Goal: Information Seeking & Learning: Learn about a topic

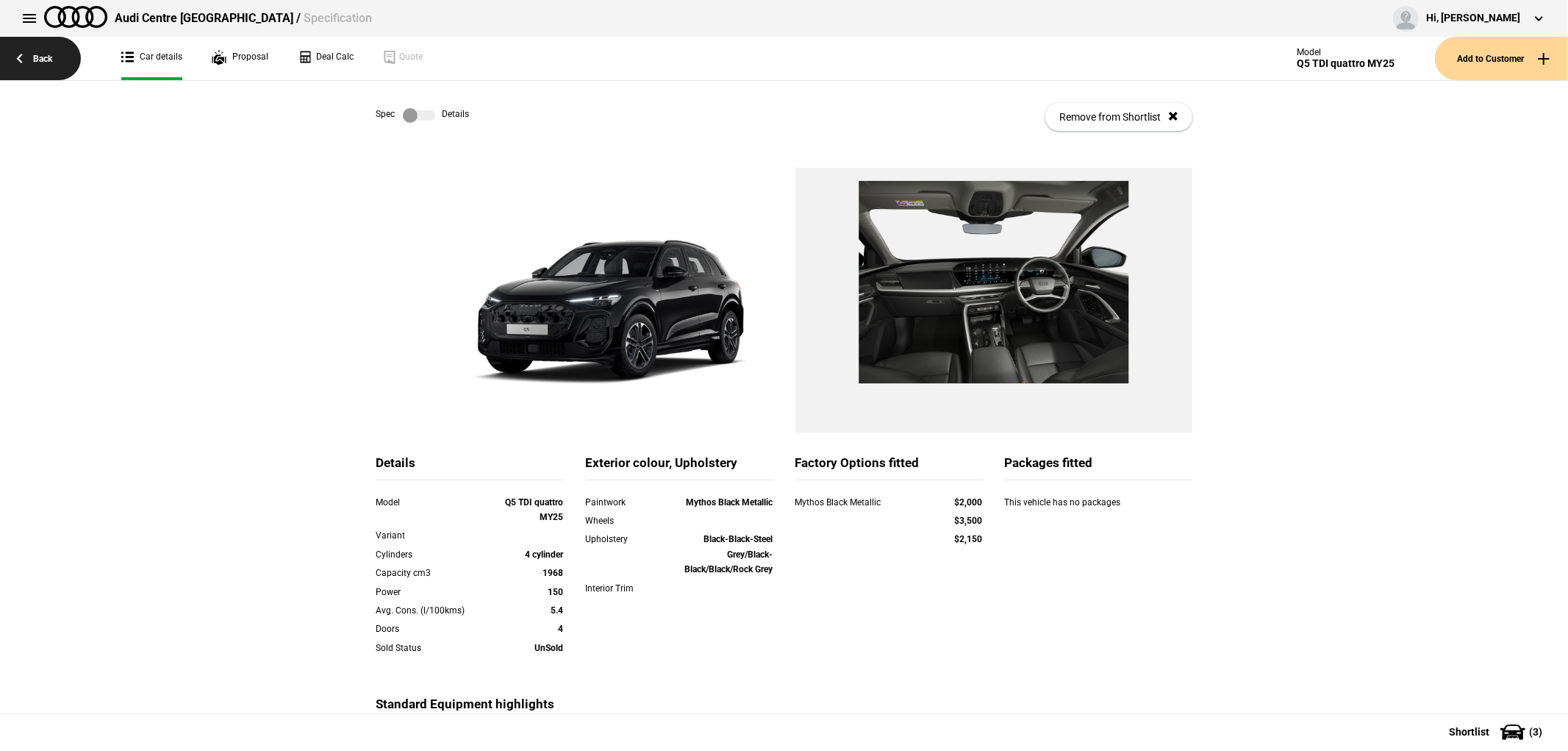
scroll to position [150, 0]
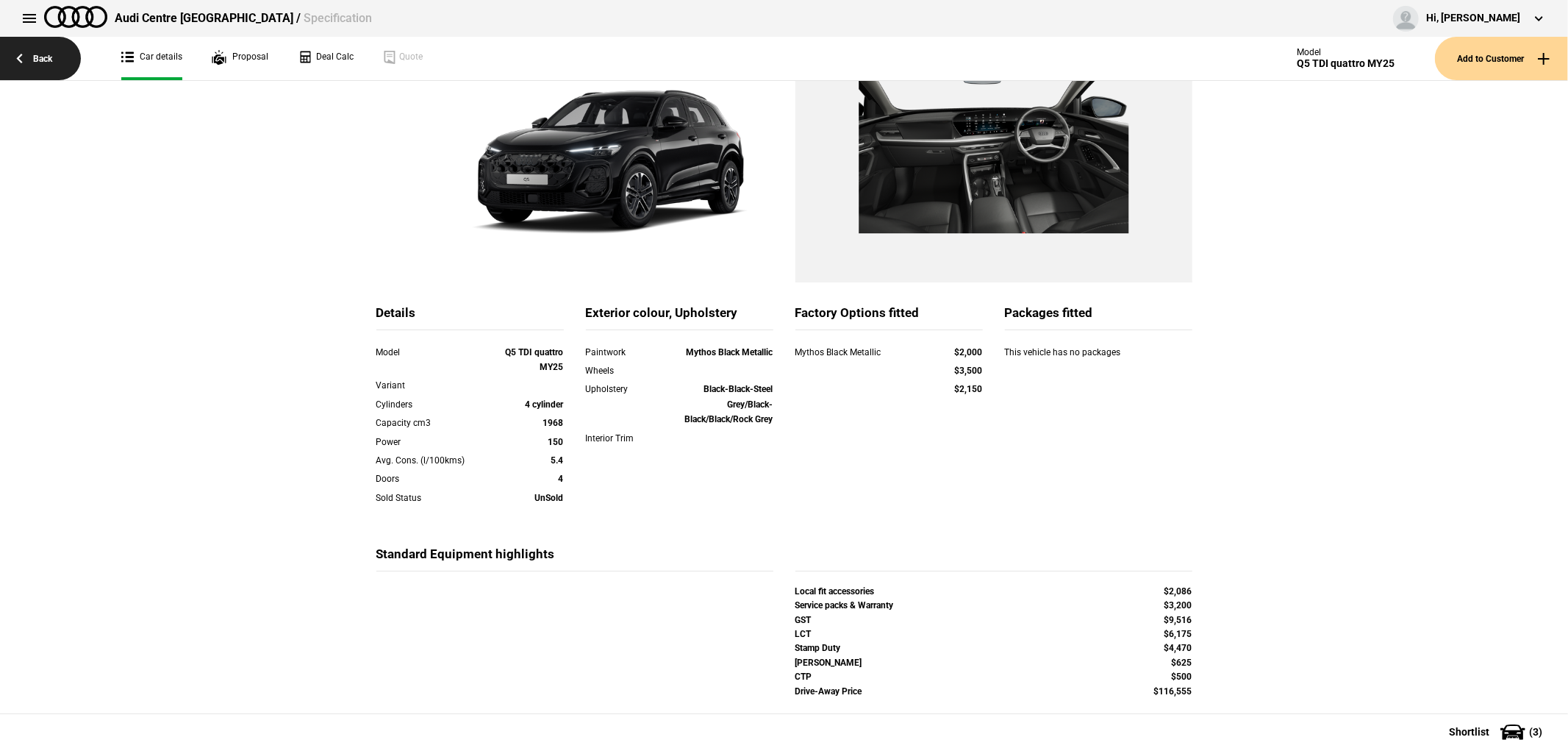
click at [13, 53] on link "Back" at bounding box center [40, 59] width 81 height 44
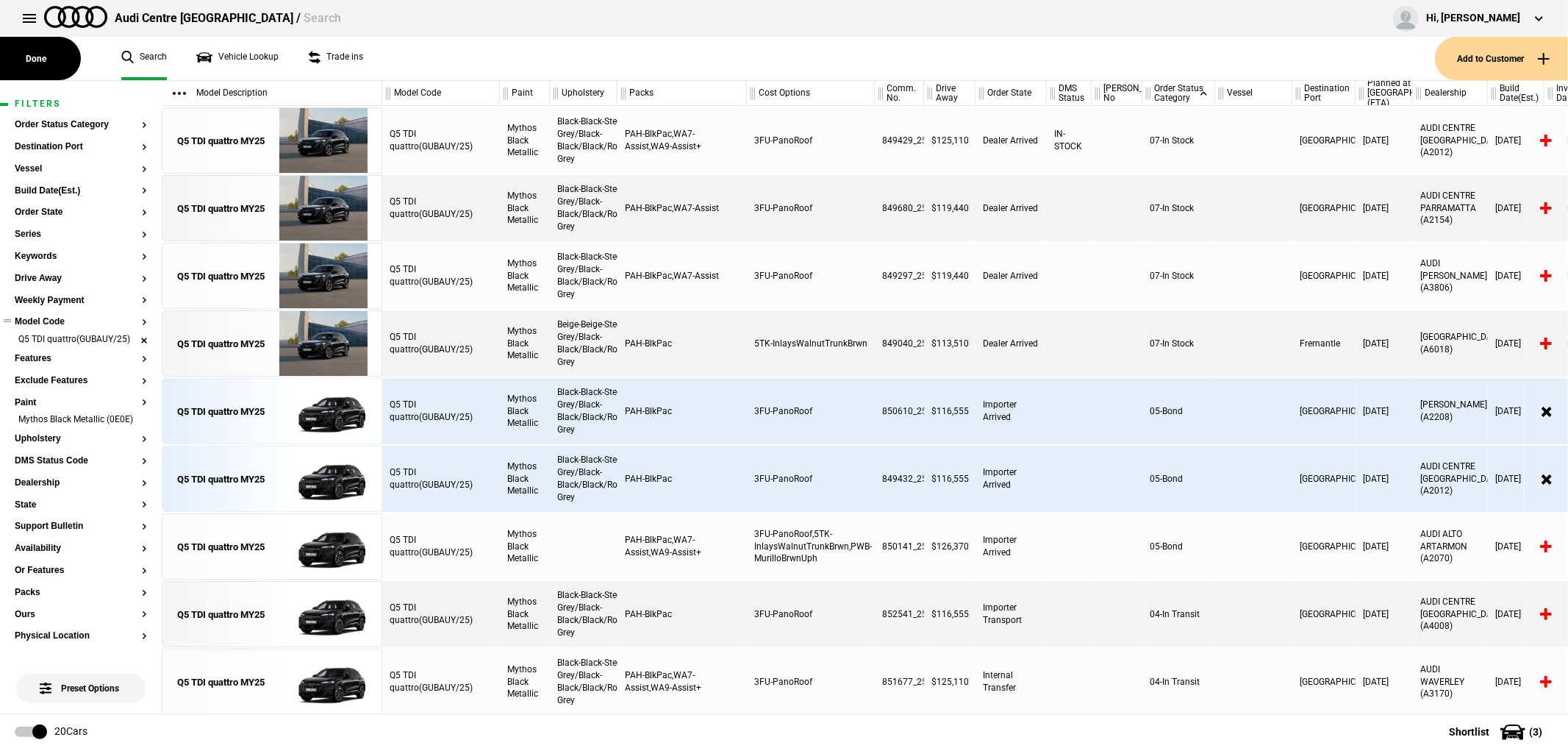
click at [130, 348] on li "Q5 TDI quattro(GUBAUY/25)" at bounding box center [81, 340] width 132 height 15
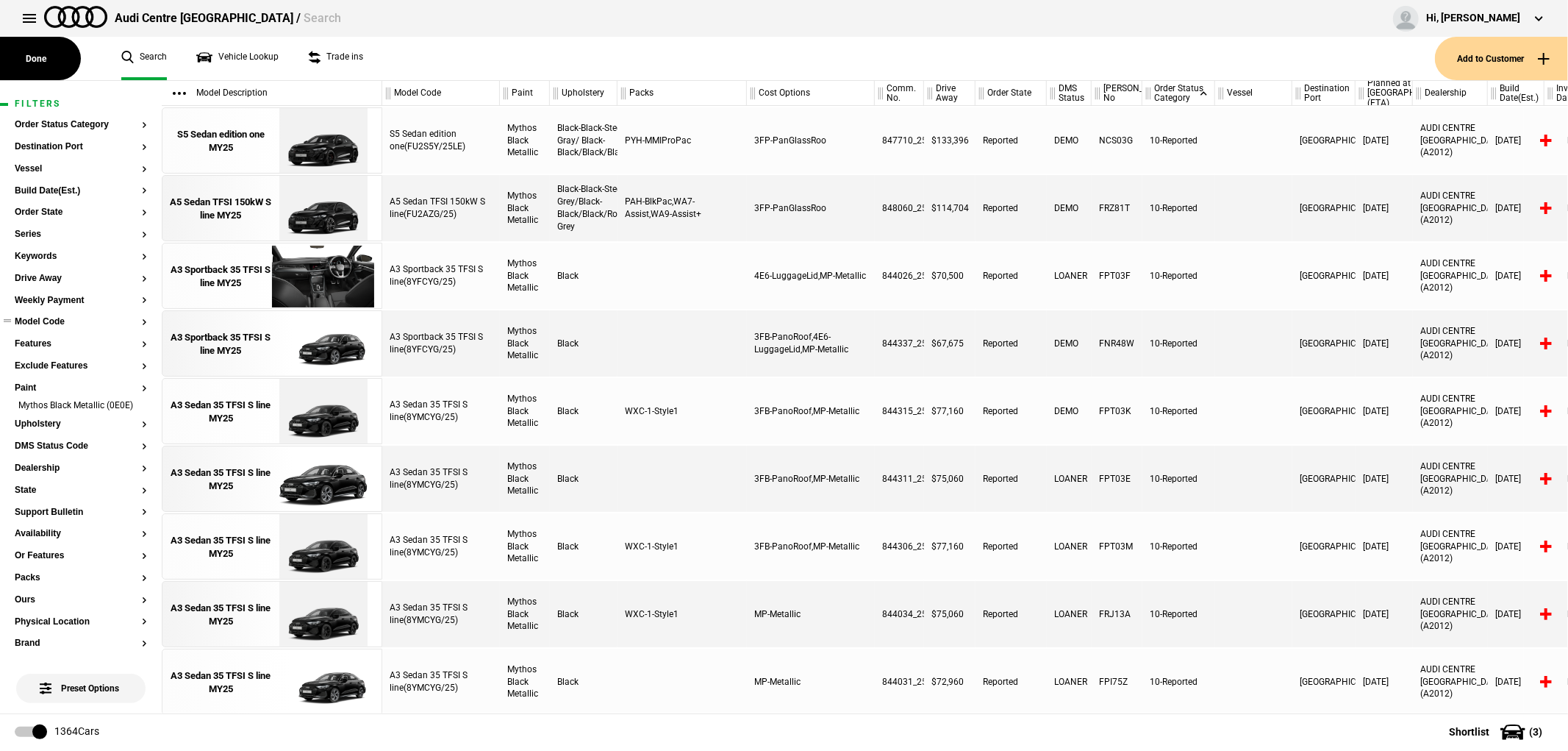
click at [53, 327] on button "Model Code" at bounding box center [81, 322] width 132 height 10
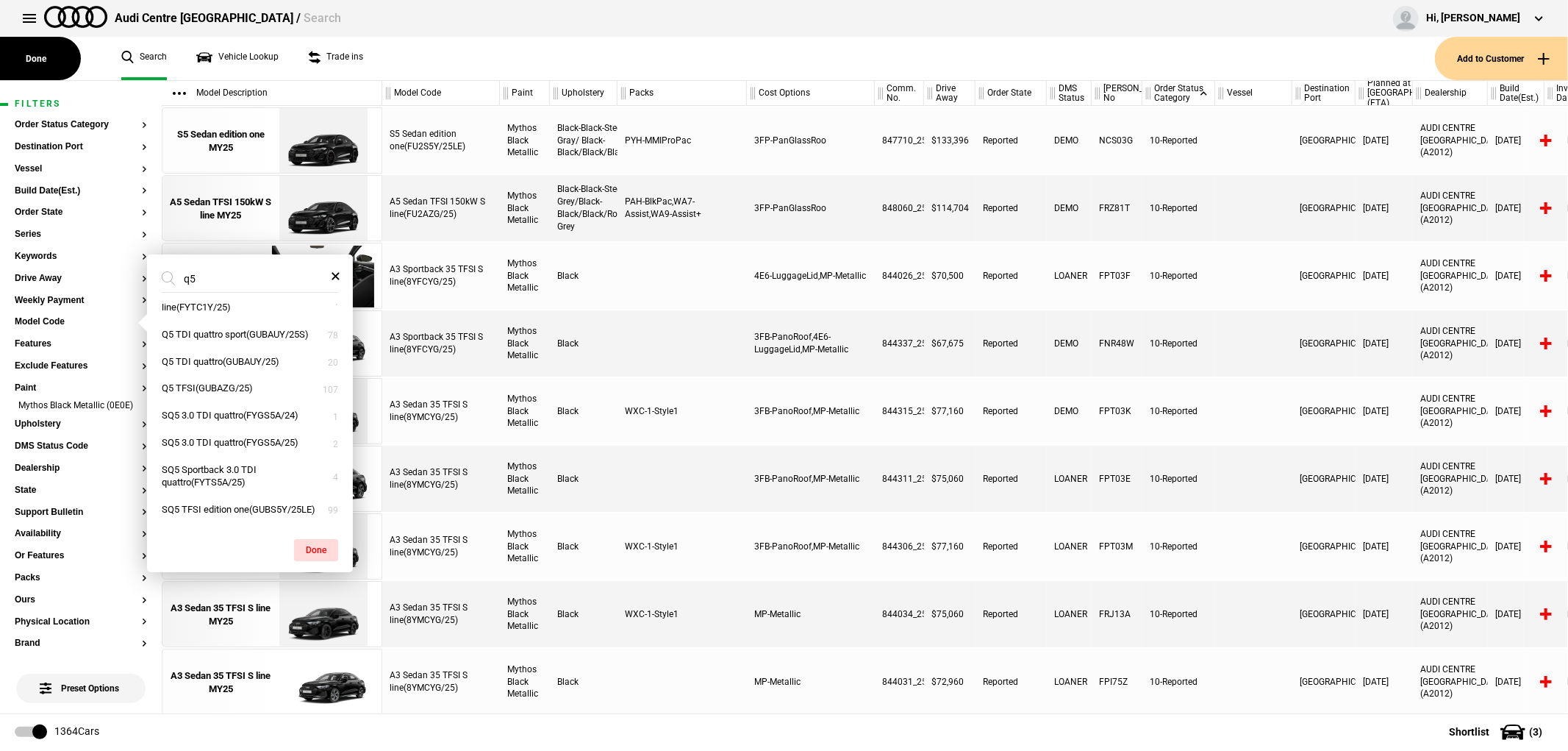
scroll to position [226, 0]
type input "q5"
click at [216, 352] on button "Q5 TFSI(GUBAZG/25)" at bounding box center [250, 362] width 206 height 27
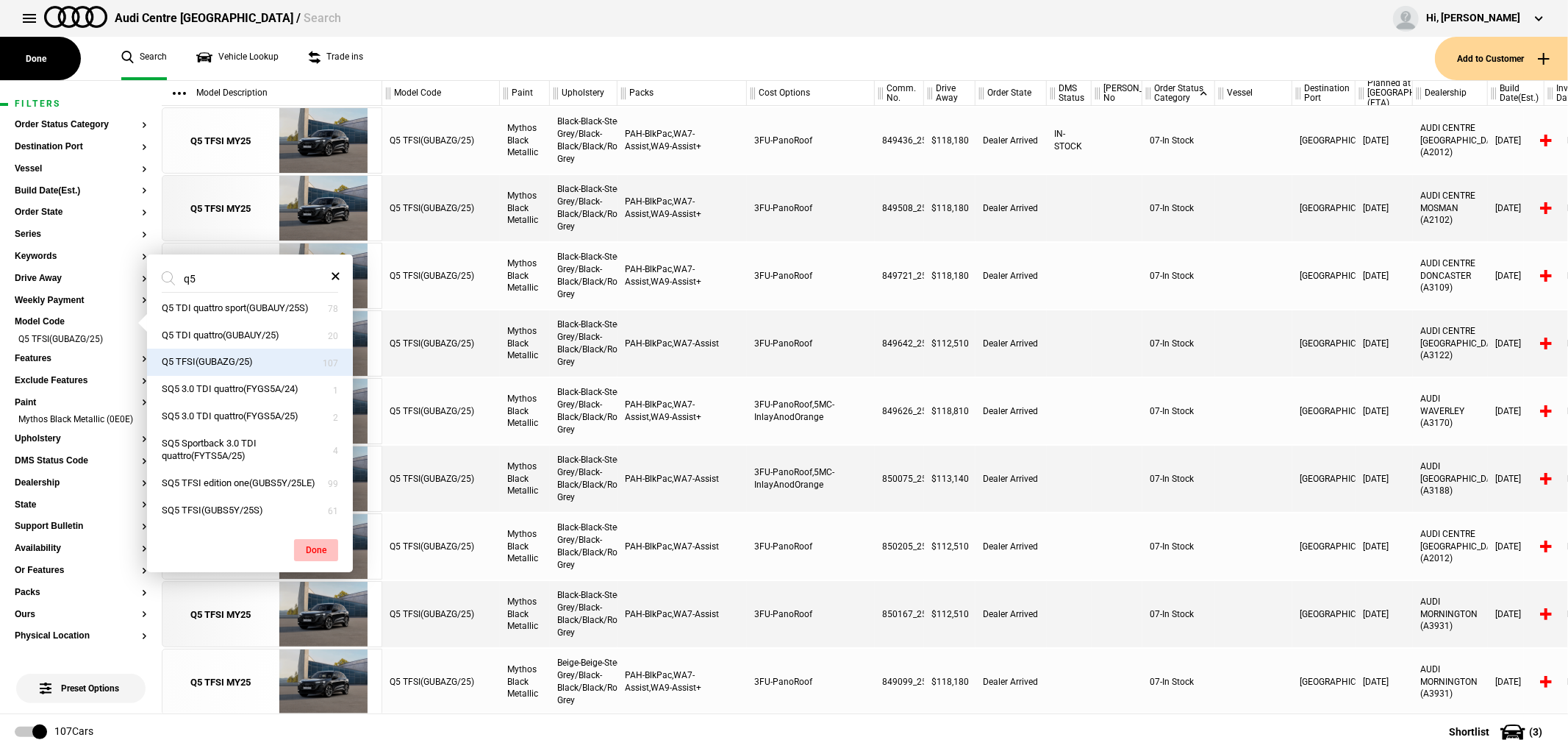
click at [317, 549] on button "Done" at bounding box center [316, 550] width 44 height 22
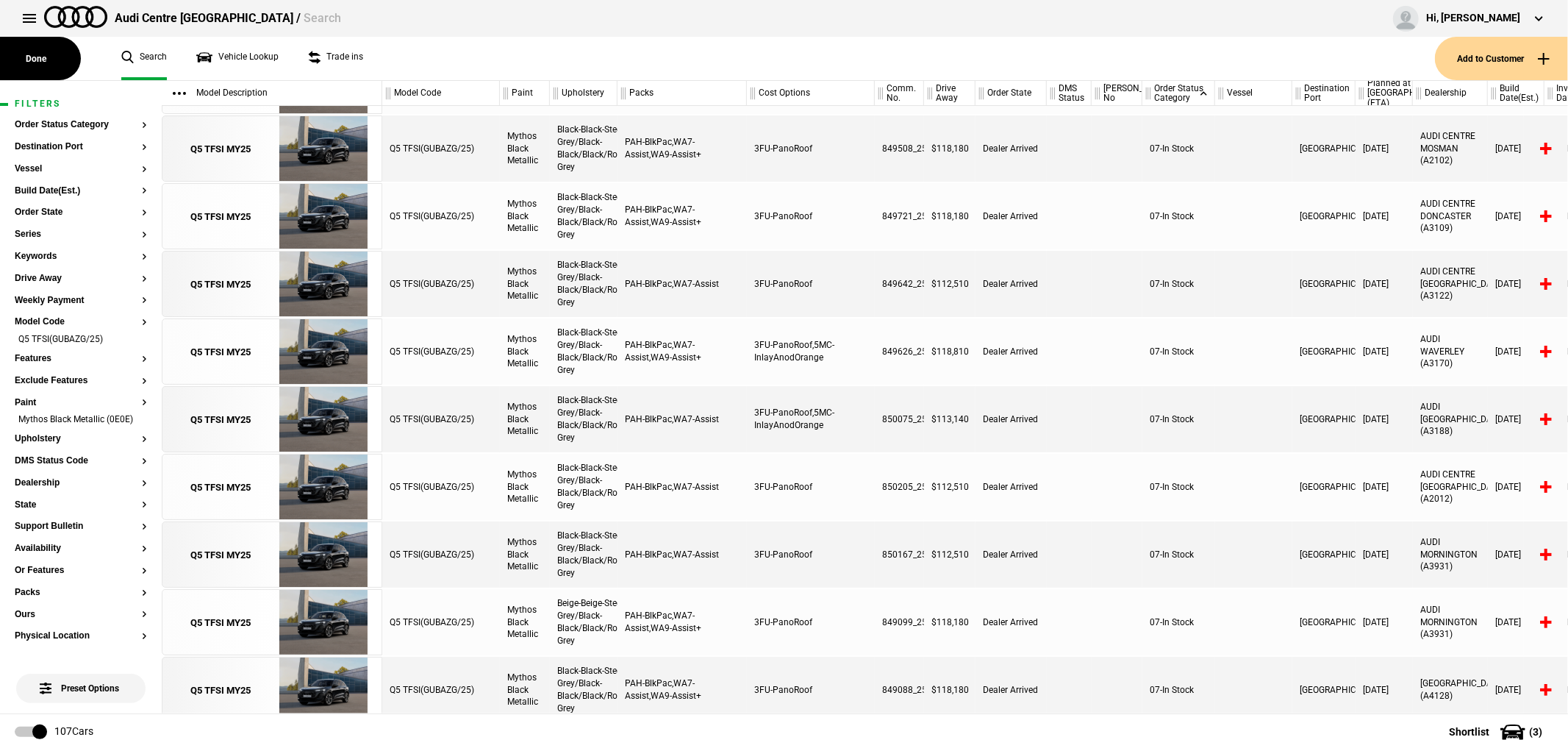
scroll to position [0, 0]
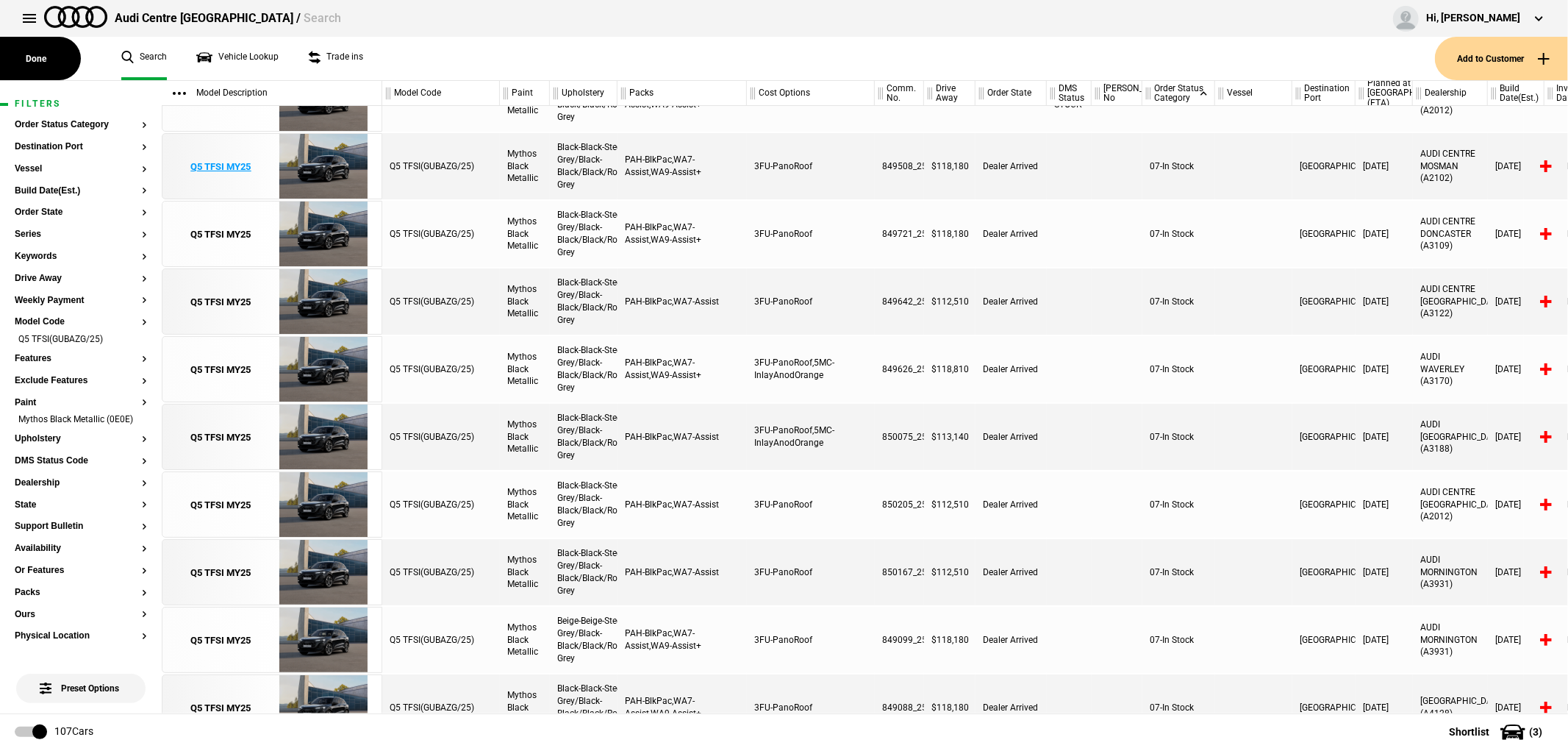
click at [221, 163] on div "Q5 TFSI MY25" at bounding box center [221, 166] width 61 height 13
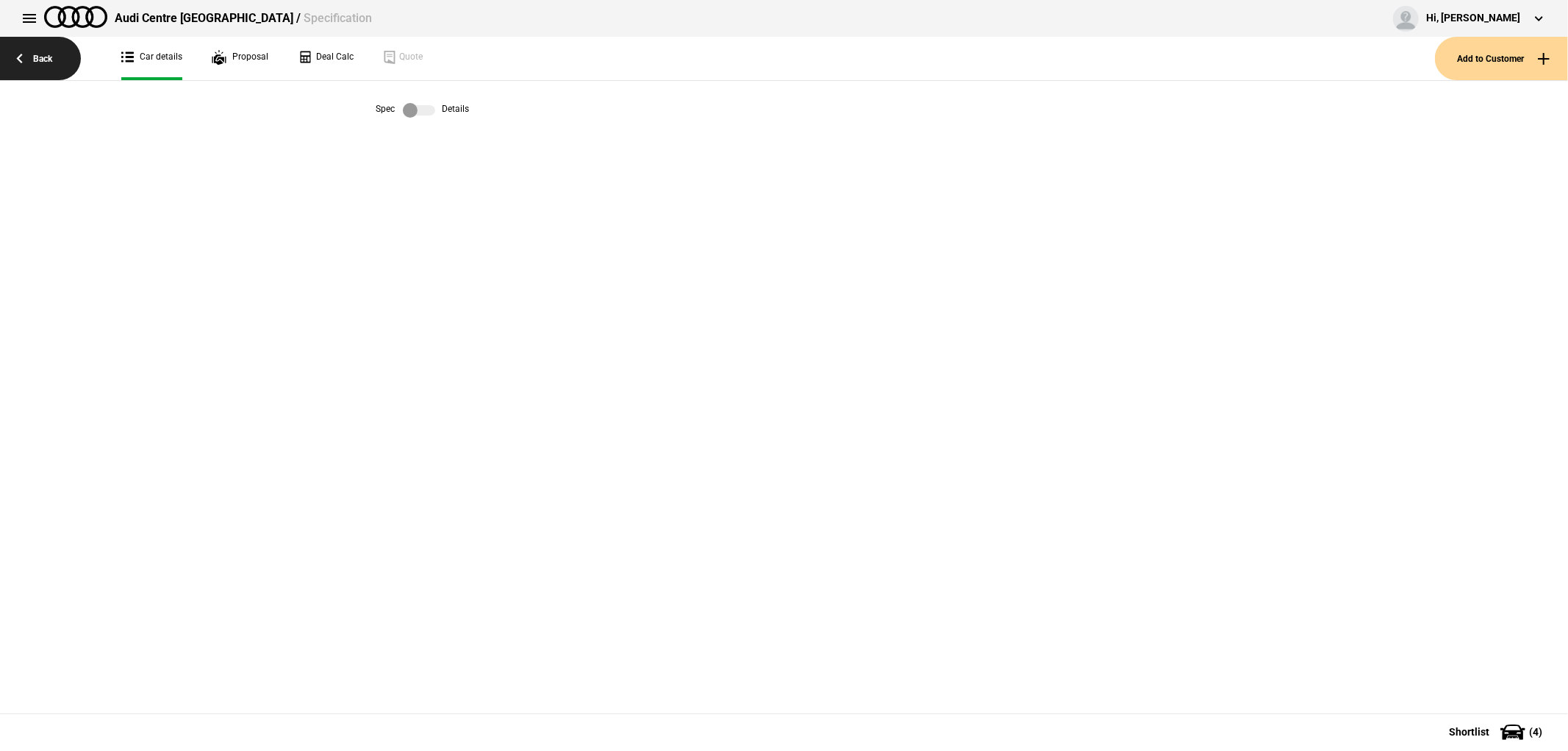
click at [43, 66] on link "Back" at bounding box center [40, 59] width 81 height 44
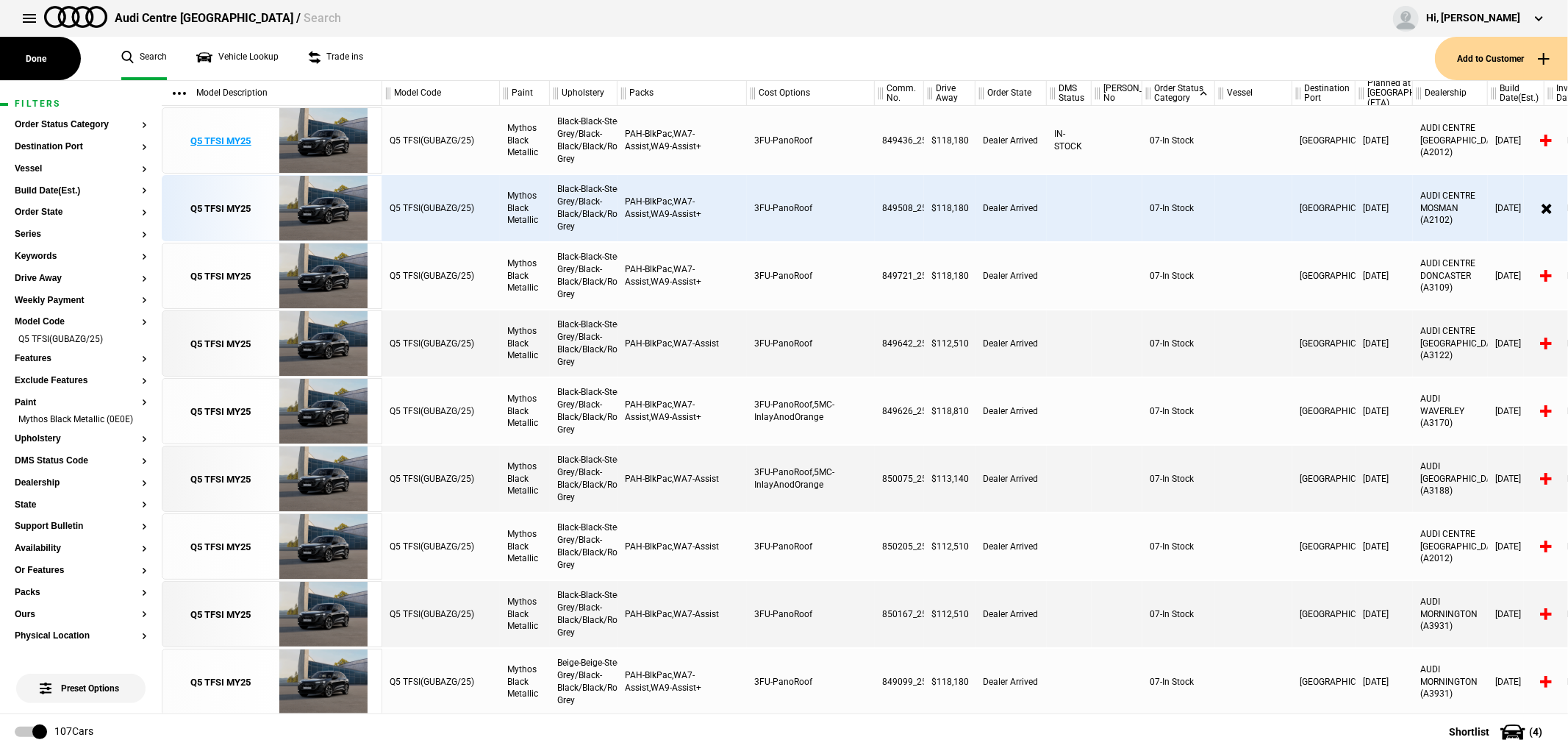
click at [206, 137] on div "Q5 TFSI MY25" at bounding box center [221, 140] width 61 height 13
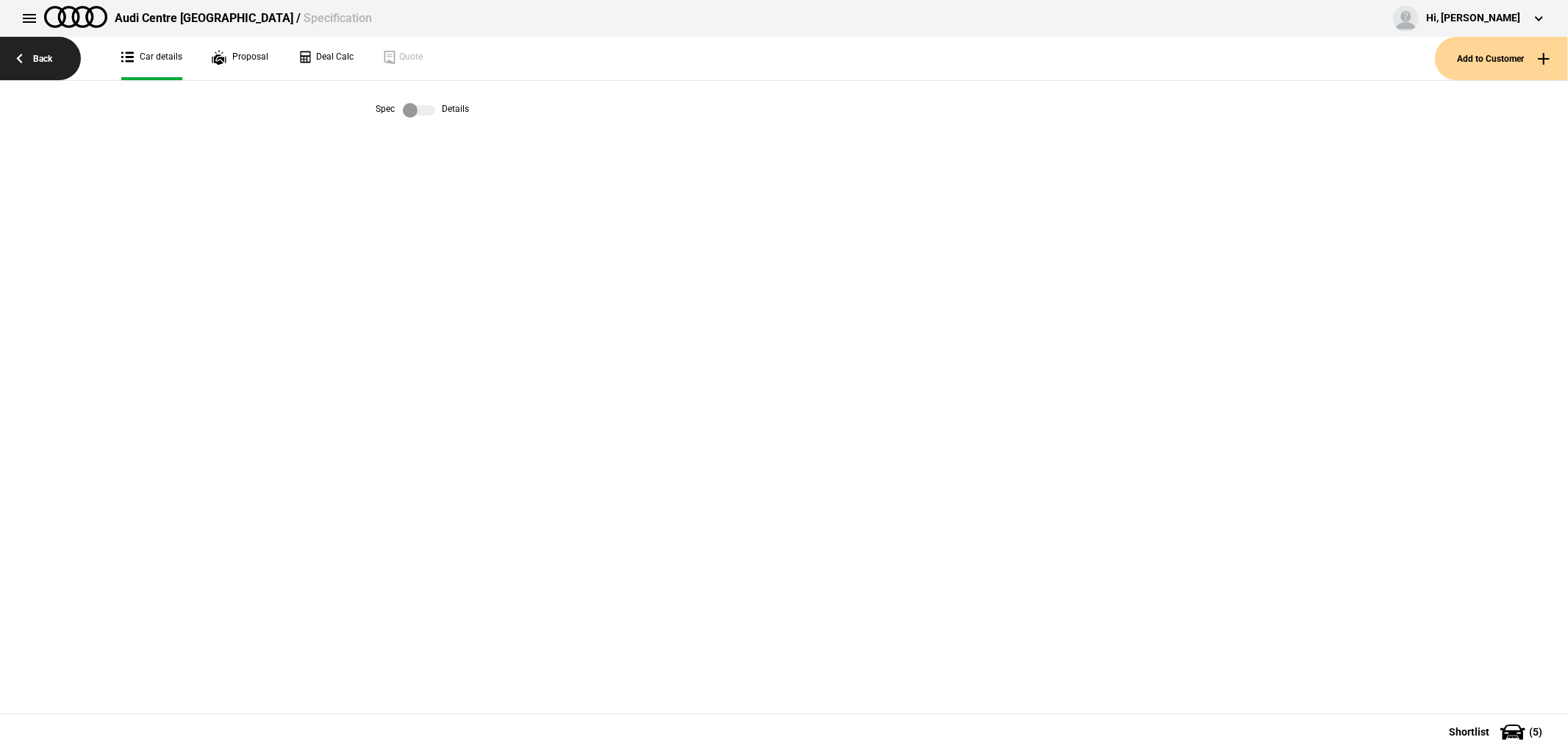
click at [38, 46] on link "Back" at bounding box center [40, 59] width 81 height 44
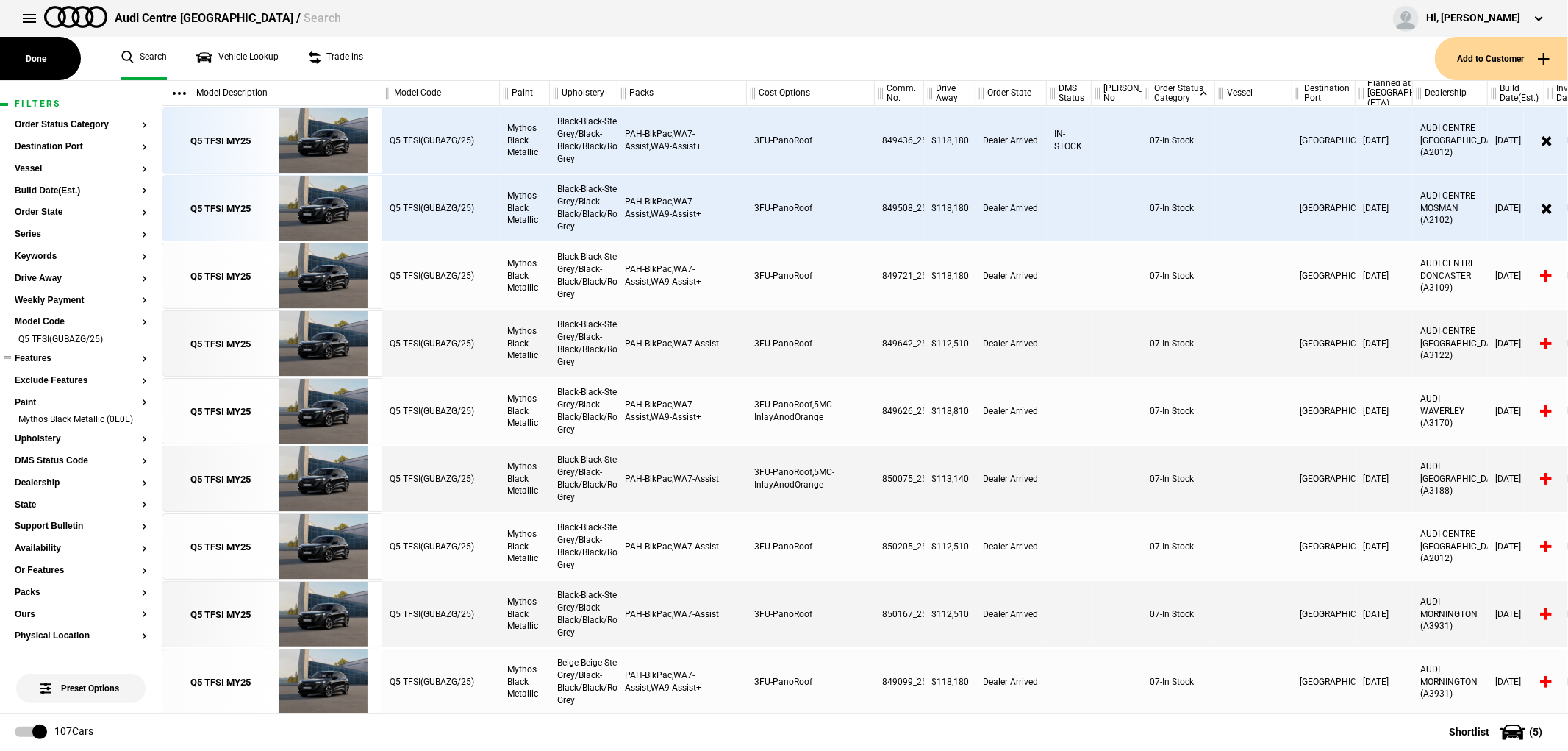
click at [130, 341] on li "Q5 TFSI(GUBAZG/25)" at bounding box center [81, 340] width 132 height 15
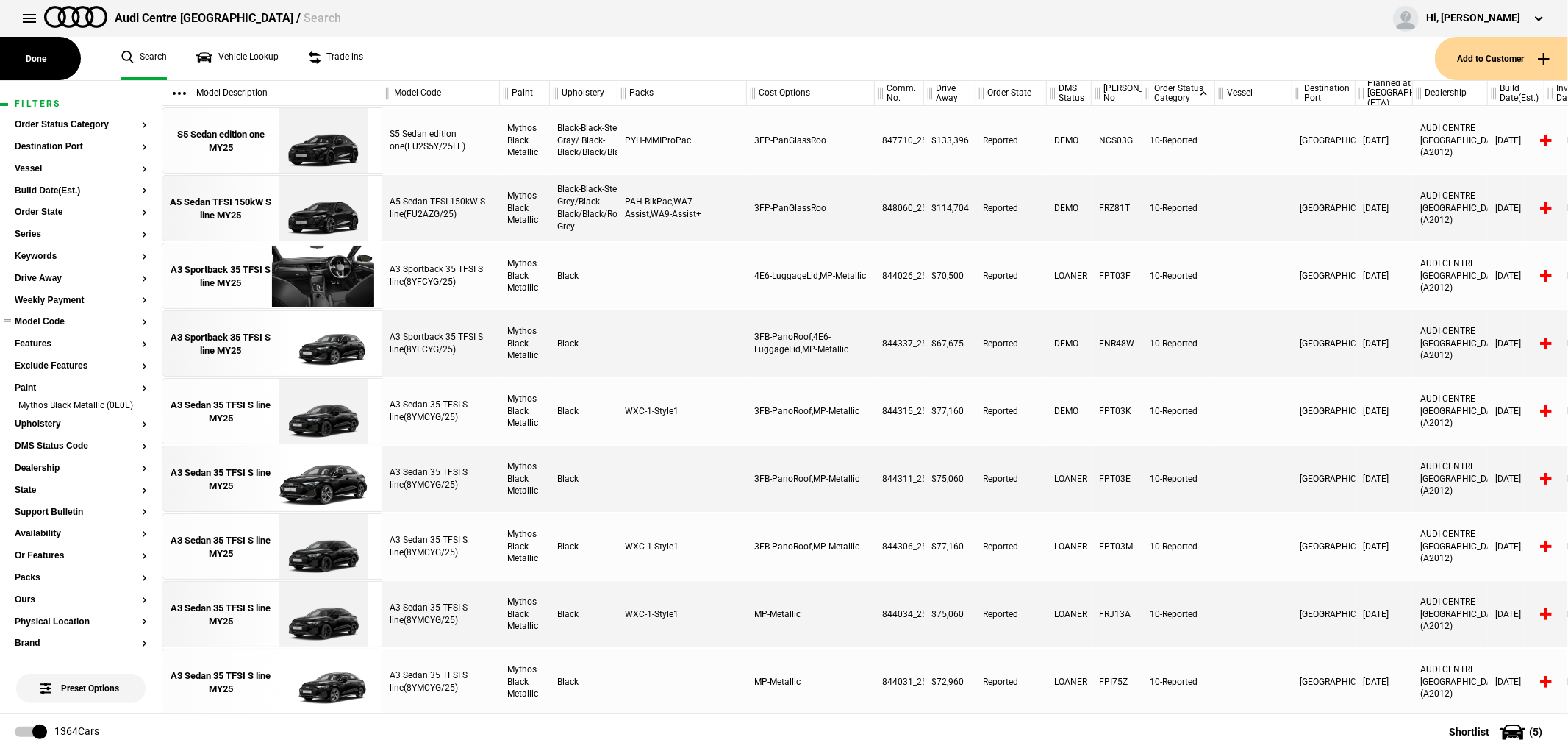
click at [54, 317] on button "Model Code" at bounding box center [81, 322] width 132 height 10
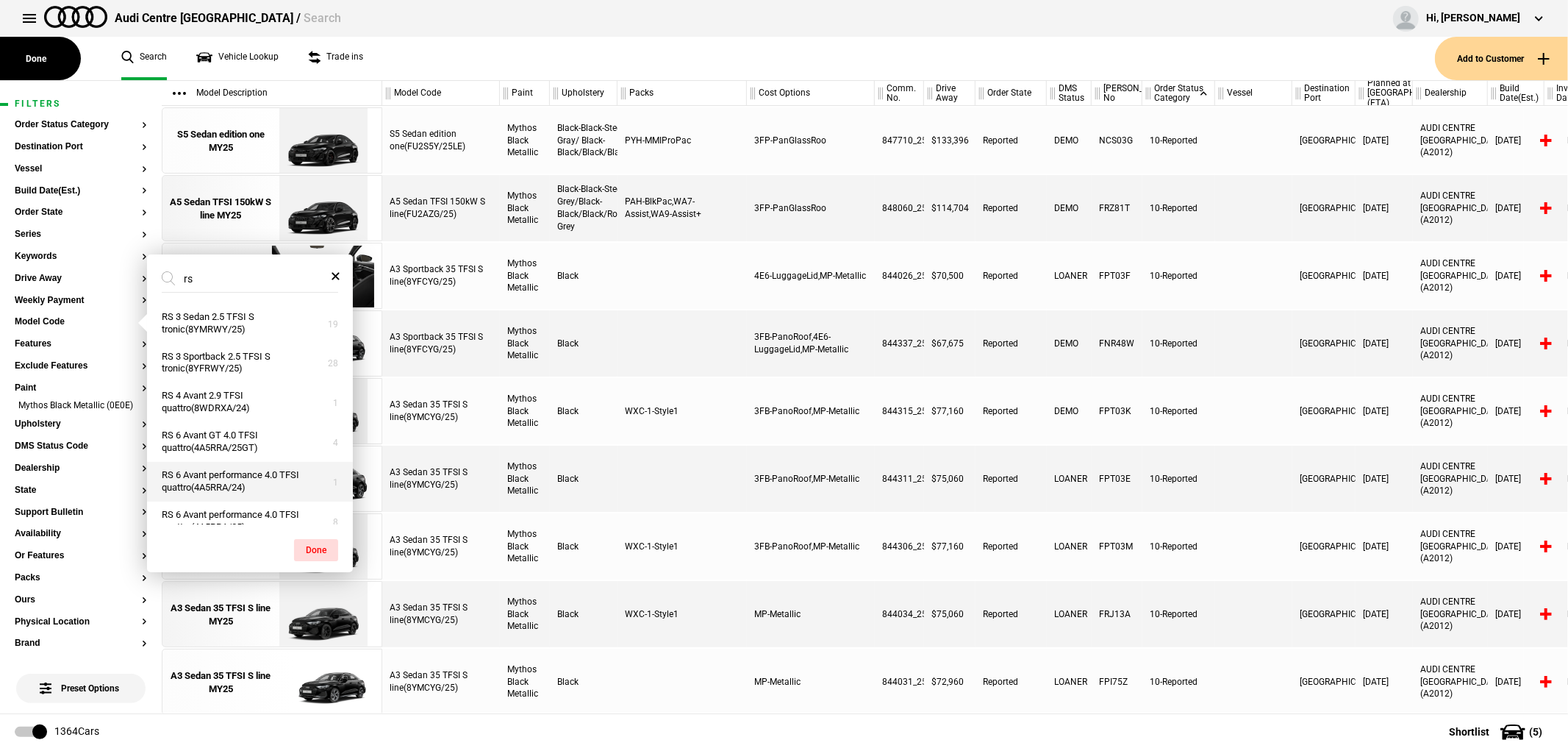
scroll to position [161, 0]
type input "rs"
click at [320, 544] on button "Done" at bounding box center [316, 550] width 44 height 22
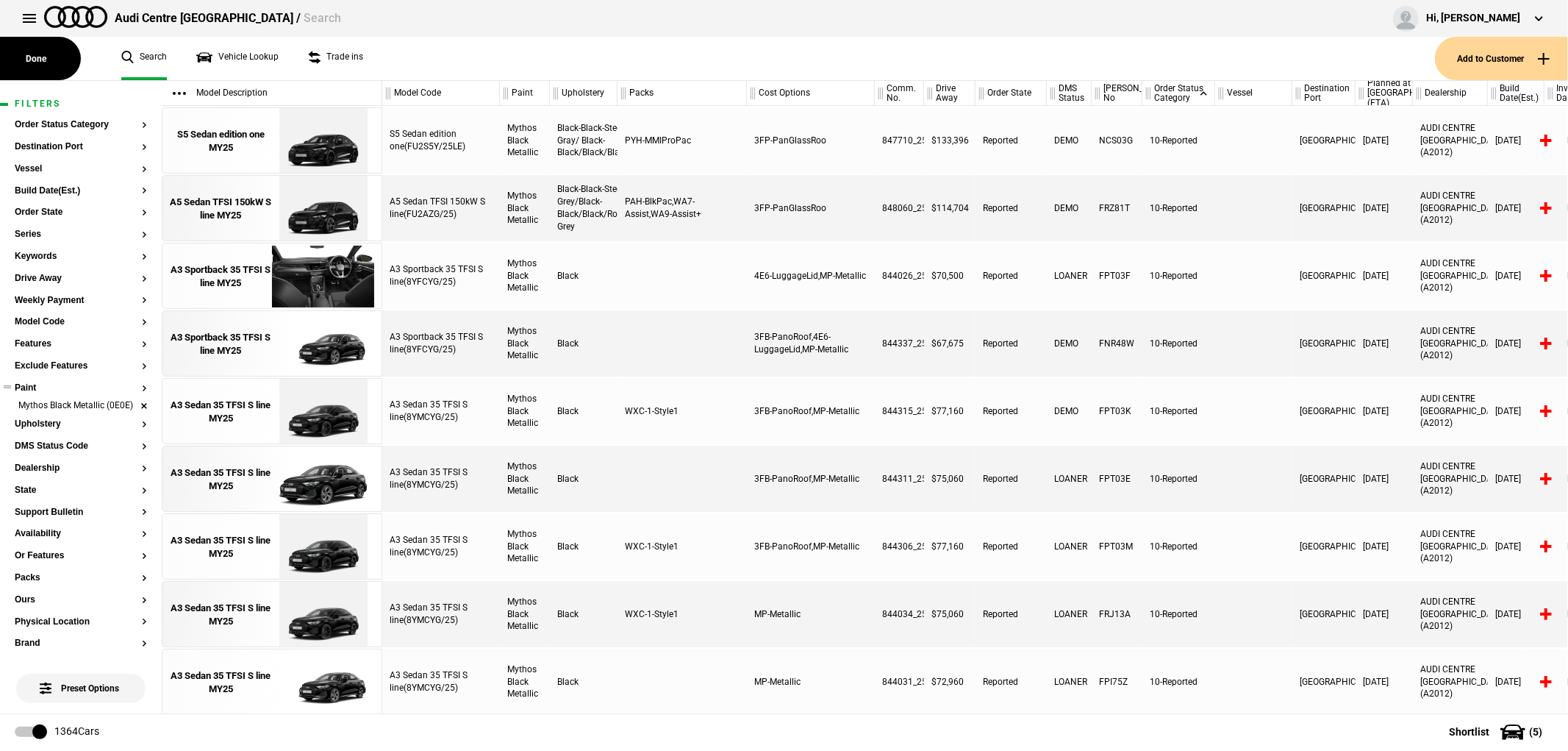
click at [130, 411] on li "Mythos Black Metallic (0E0E)" at bounding box center [81, 406] width 132 height 15
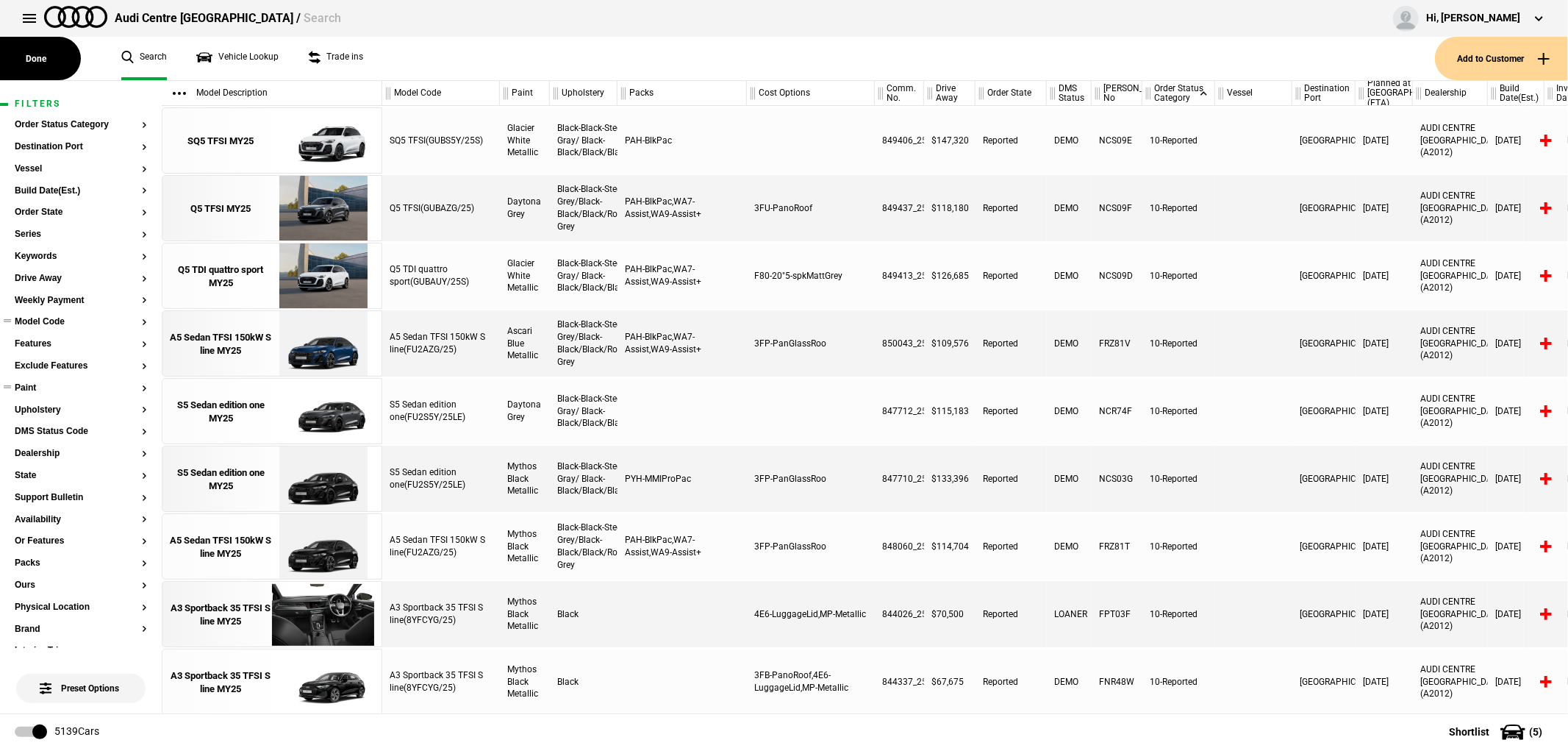
click at [41, 328] on section "Model Code" at bounding box center [81, 328] width 132 height 22
click at [41, 322] on button "Model Code" at bounding box center [81, 322] width 132 height 10
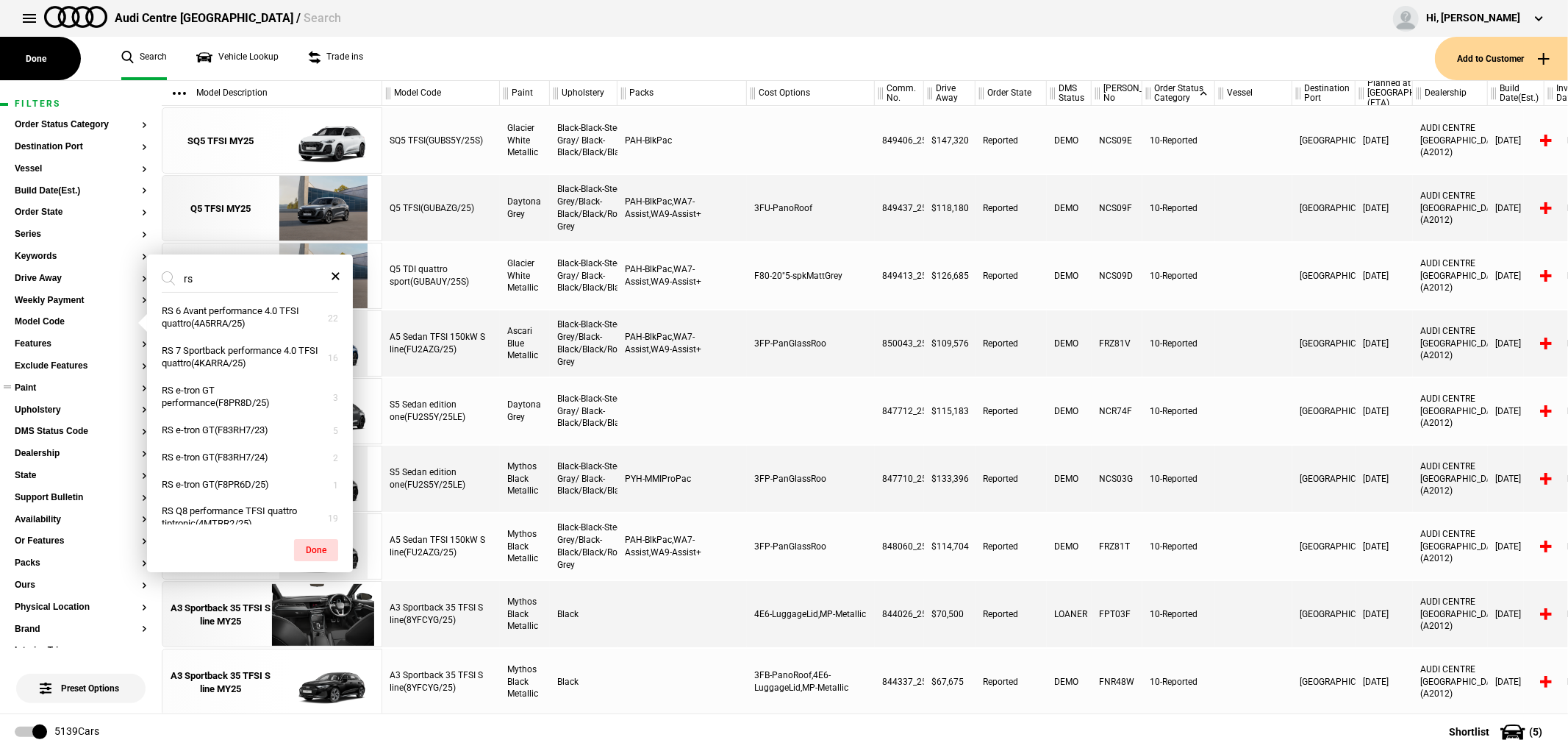
scroll to position [255, 0]
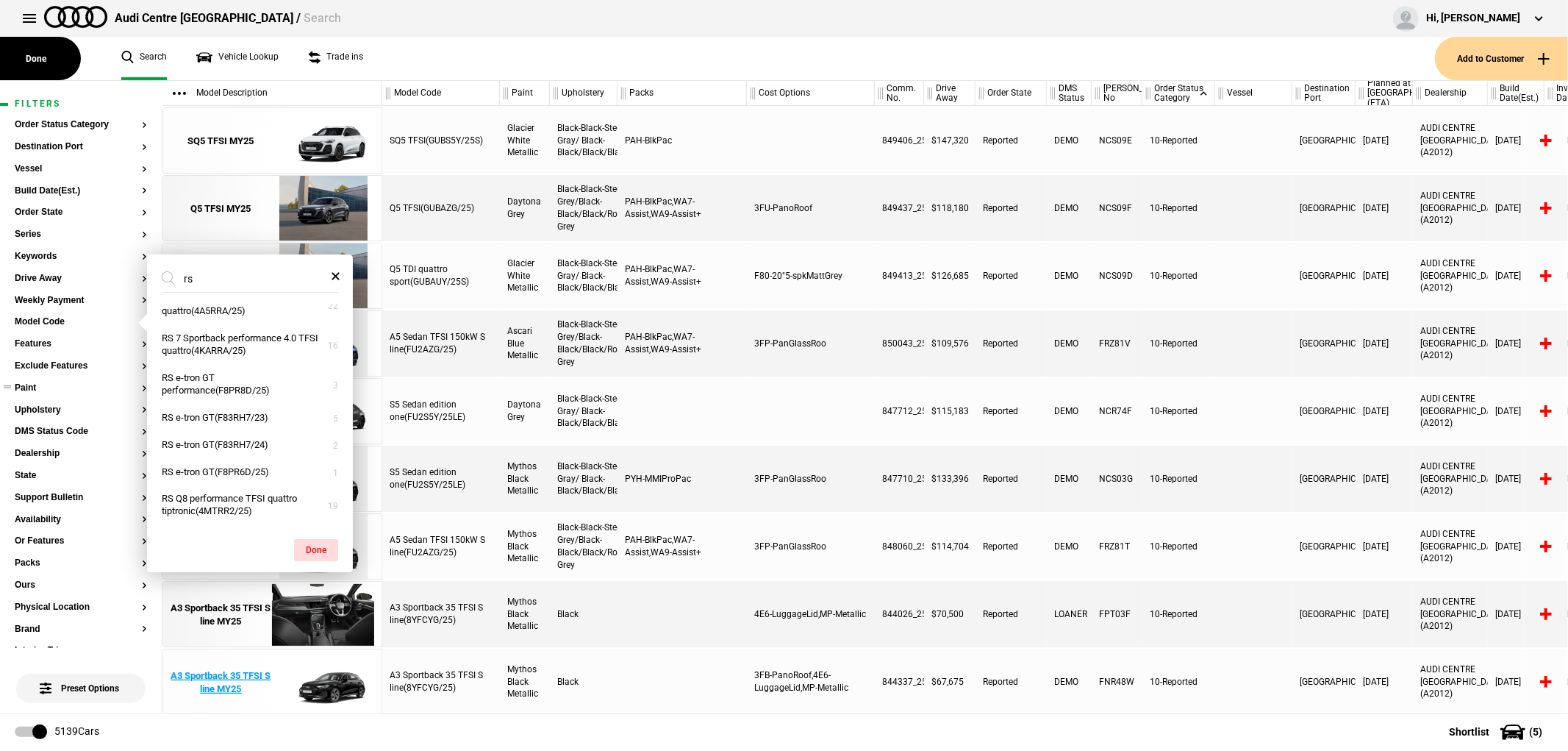
type input "r"
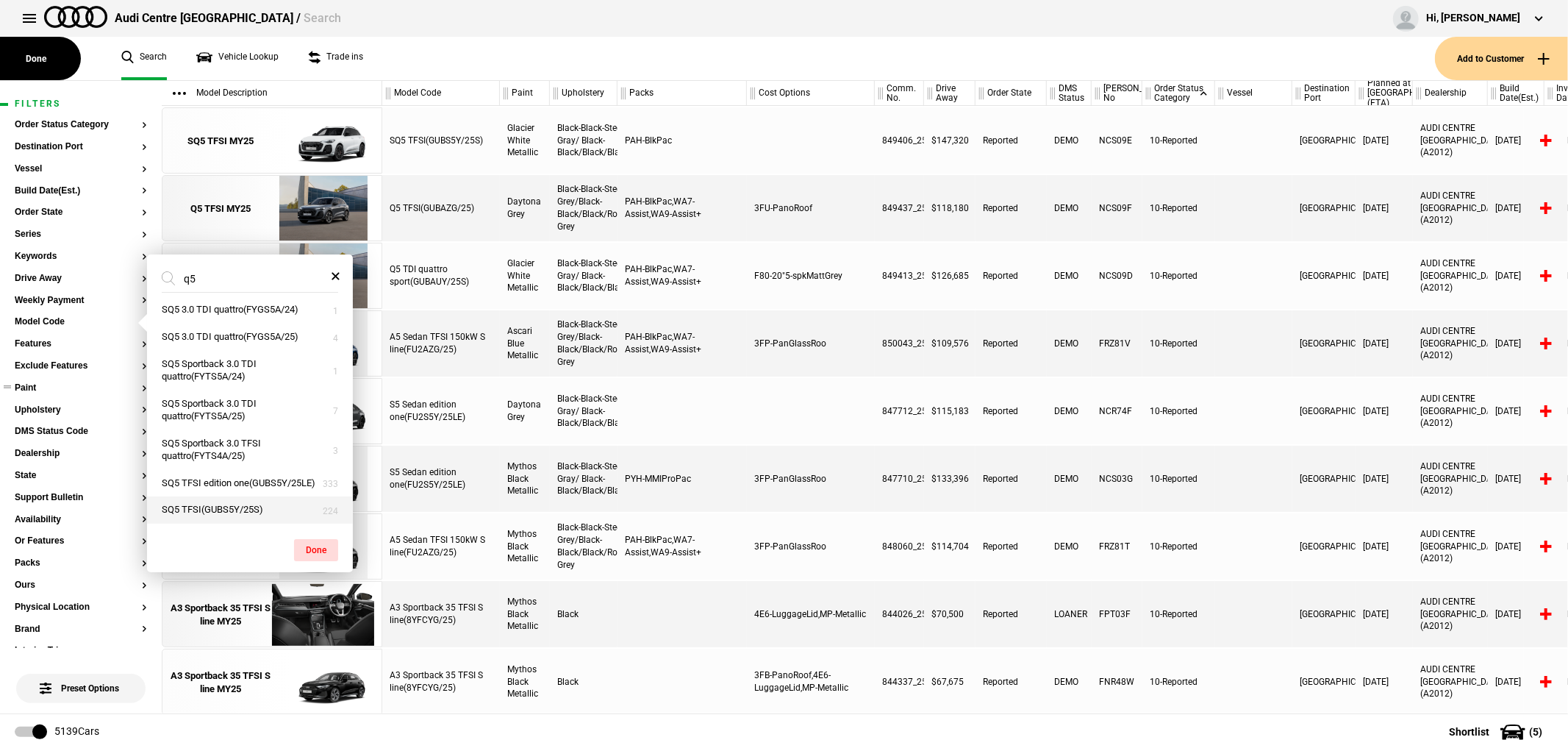
type input "q5"
click at [204, 505] on button "SQ5 TFSI(GUBS5Y/25S)" at bounding box center [250, 509] width 206 height 27
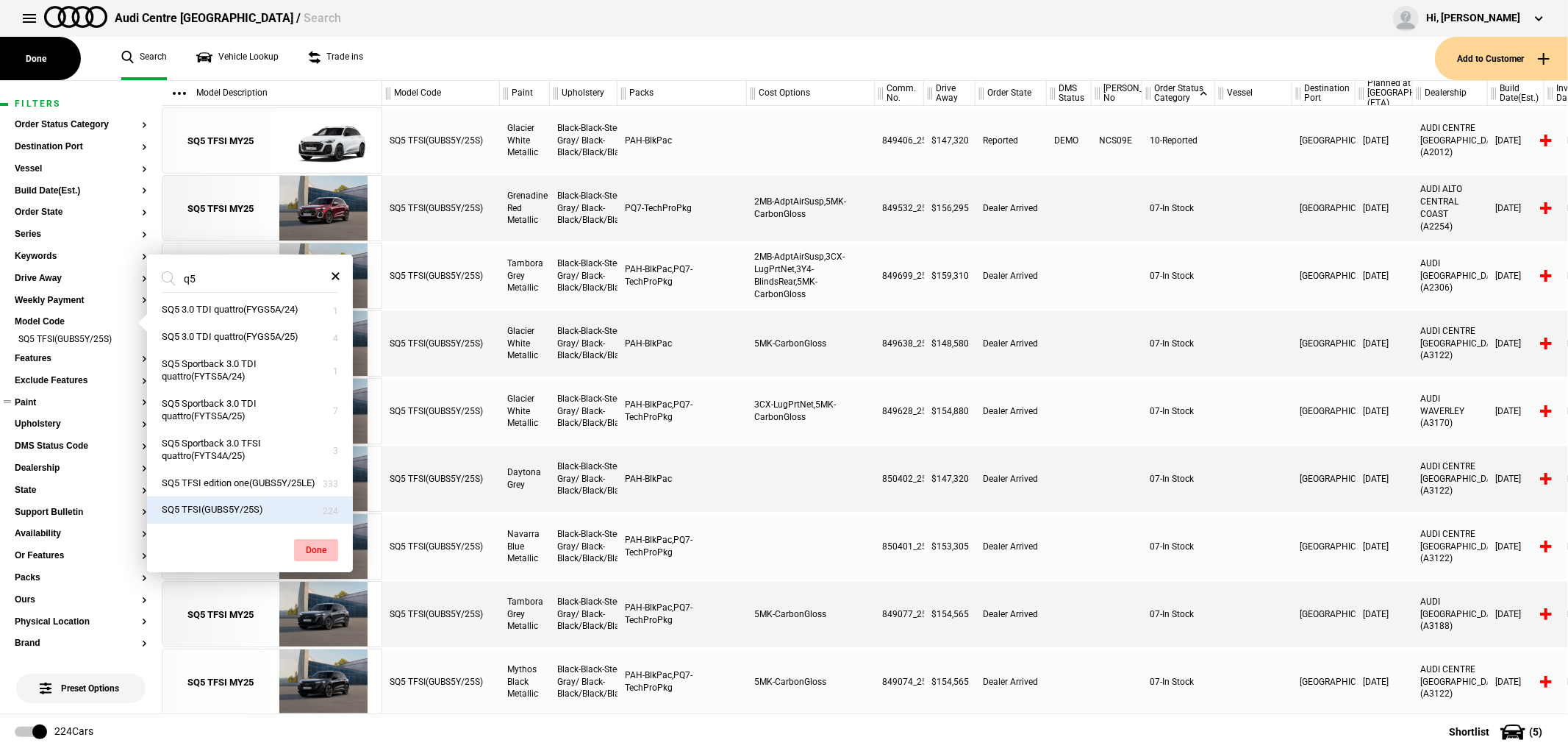
click at [306, 544] on button "Done" at bounding box center [316, 550] width 44 height 22
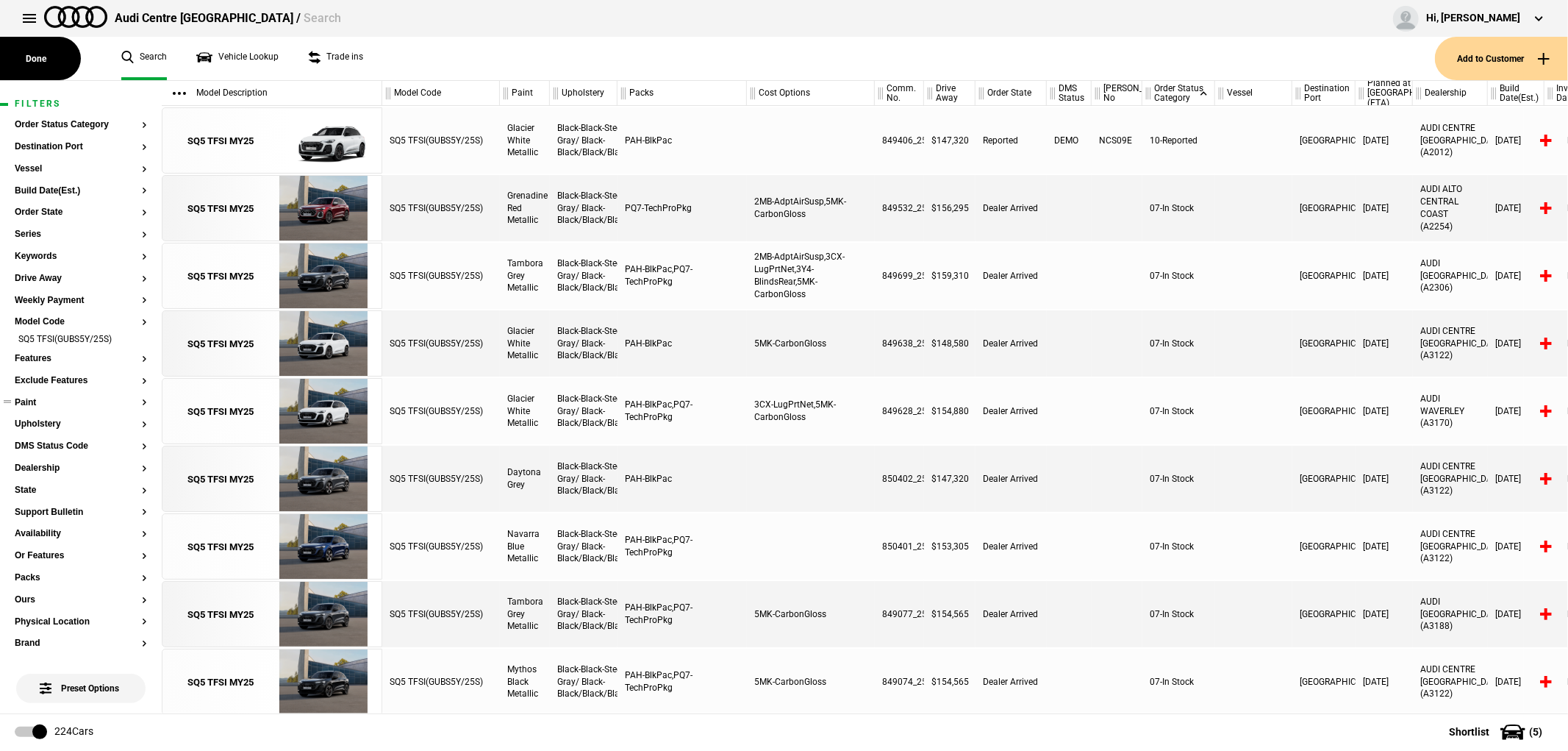
click at [32, 403] on button "Paint" at bounding box center [81, 402] width 132 height 10
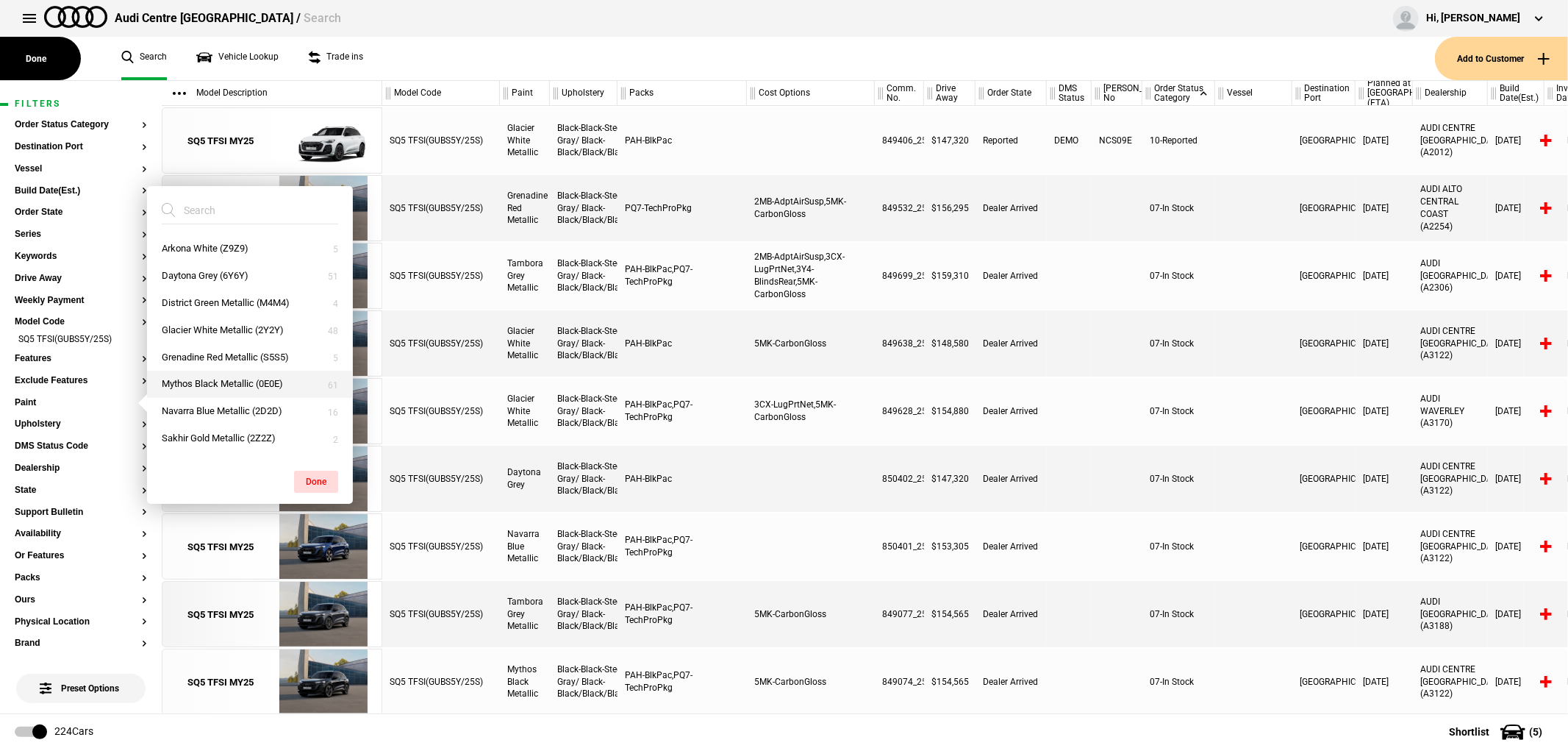
click at [192, 385] on button "Mythos Black Metallic (0E0E)" at bounding box center [250, 383] width 206 height 27
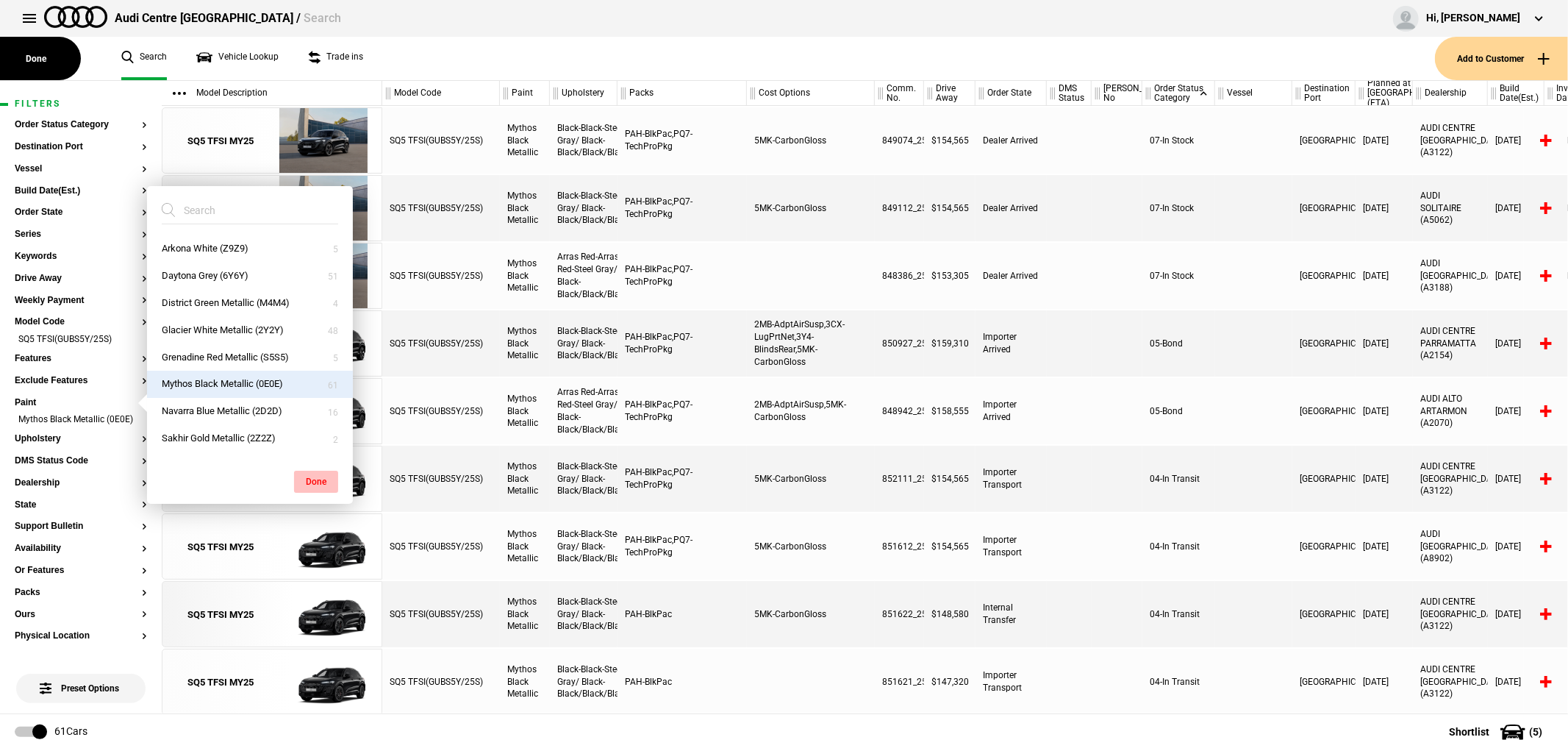
click at [317, 482] on button "Done" at bounding box center [316, 482] width 44 height 22
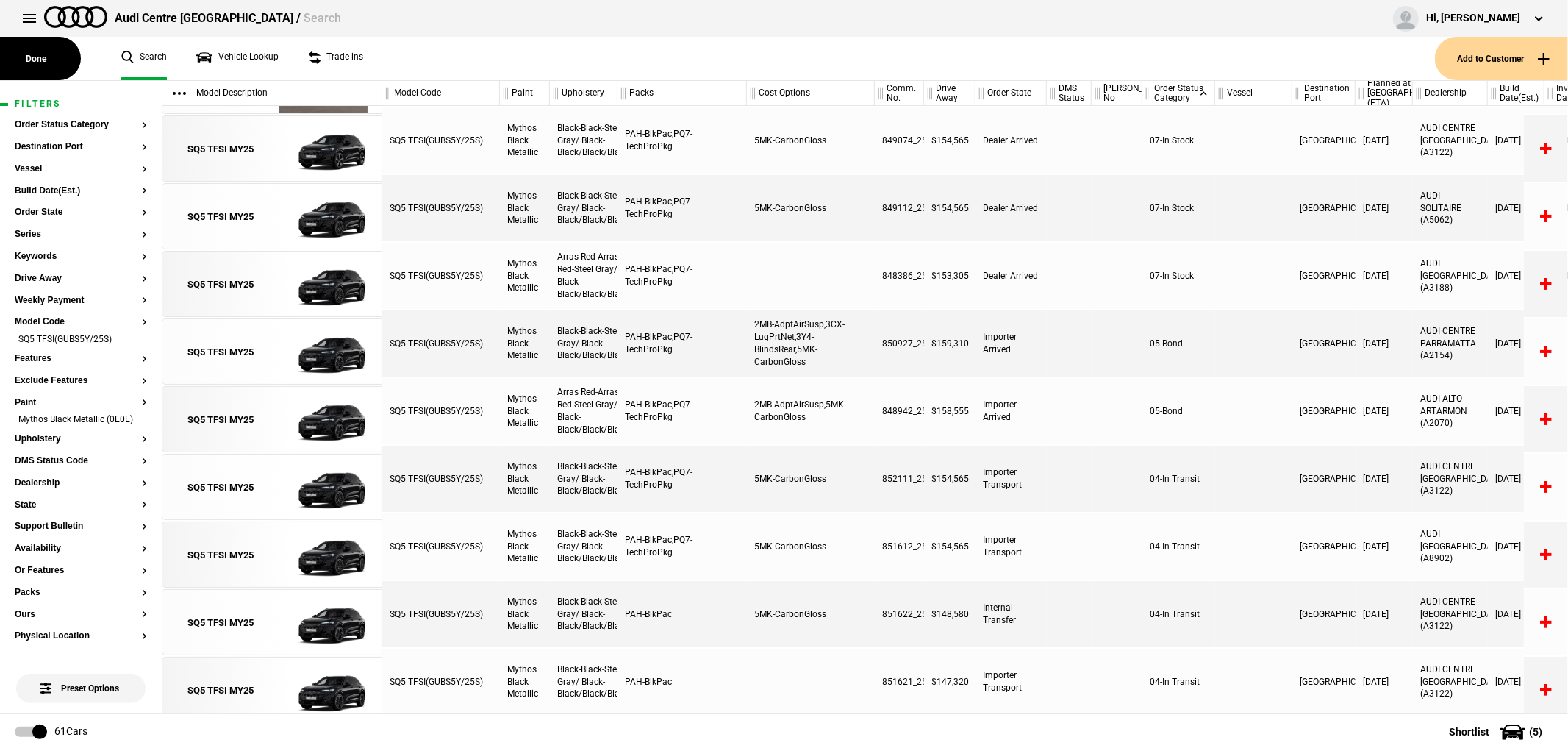
scroll to position [0, 0]
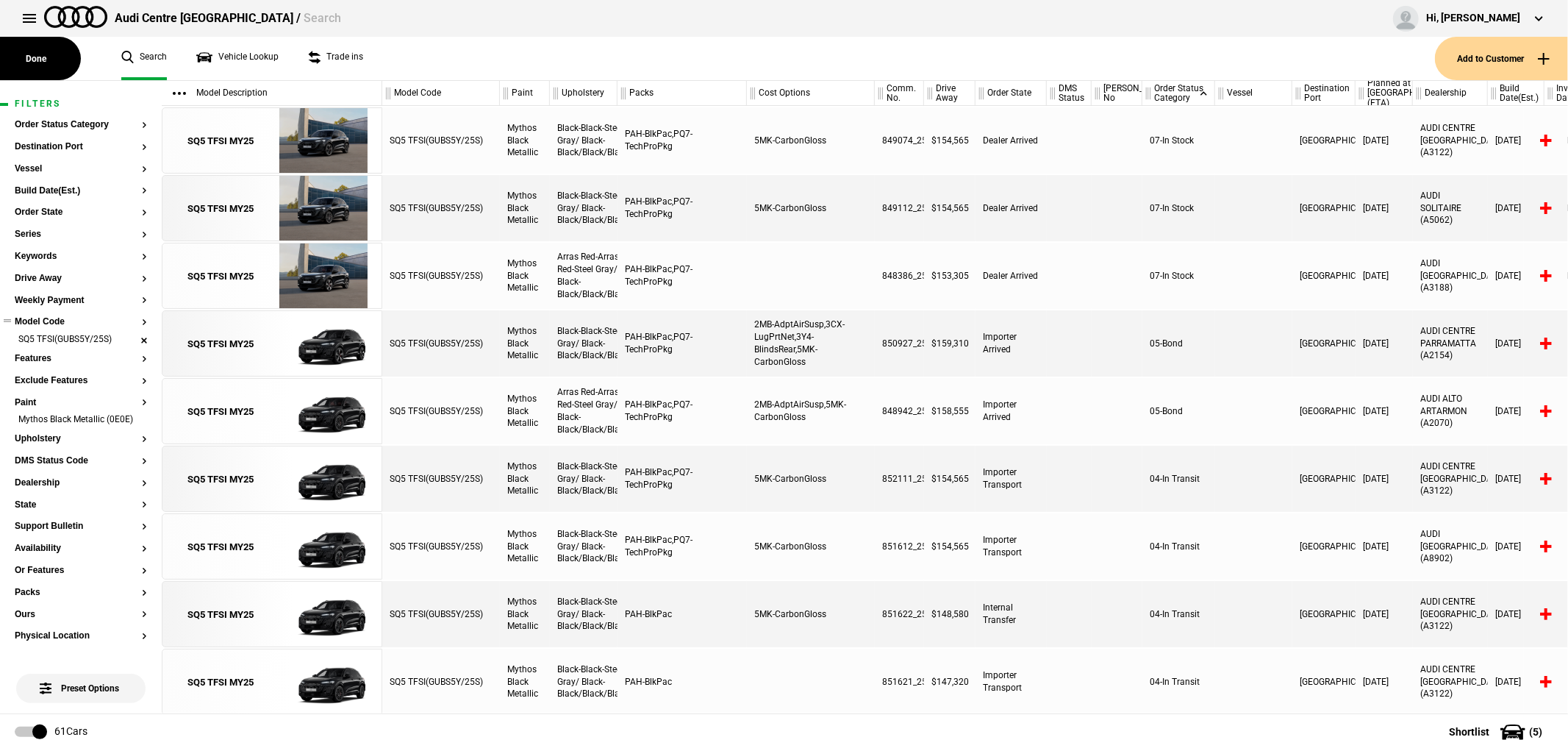
click at [125, 339] on li "SQ5 TFSI(GUBS5Y/25S)" at bounding box center [81, 340] width 132 height 15
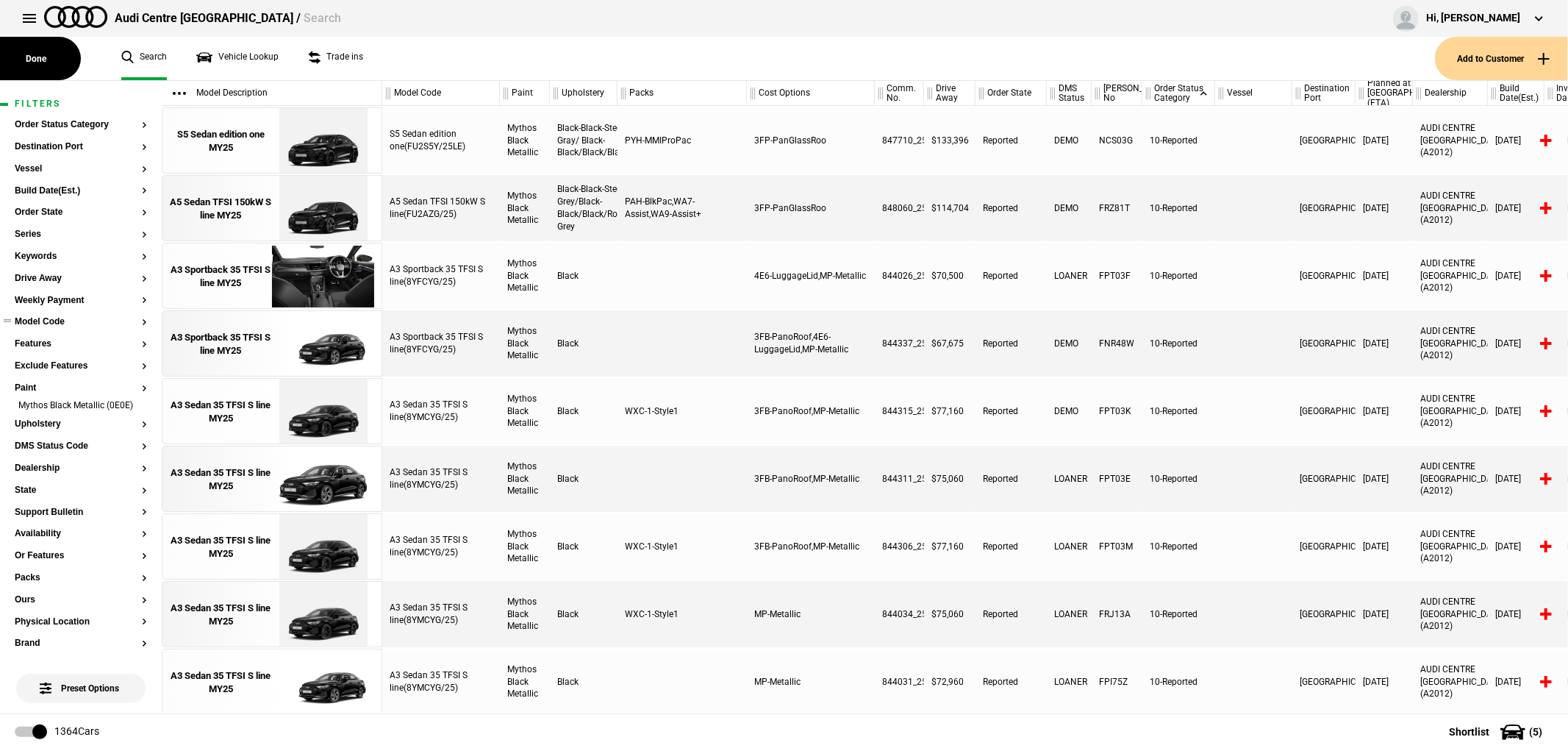
click at [43, 324] on button "Model Code" at bounding box center [81, 322] width 132 height 10
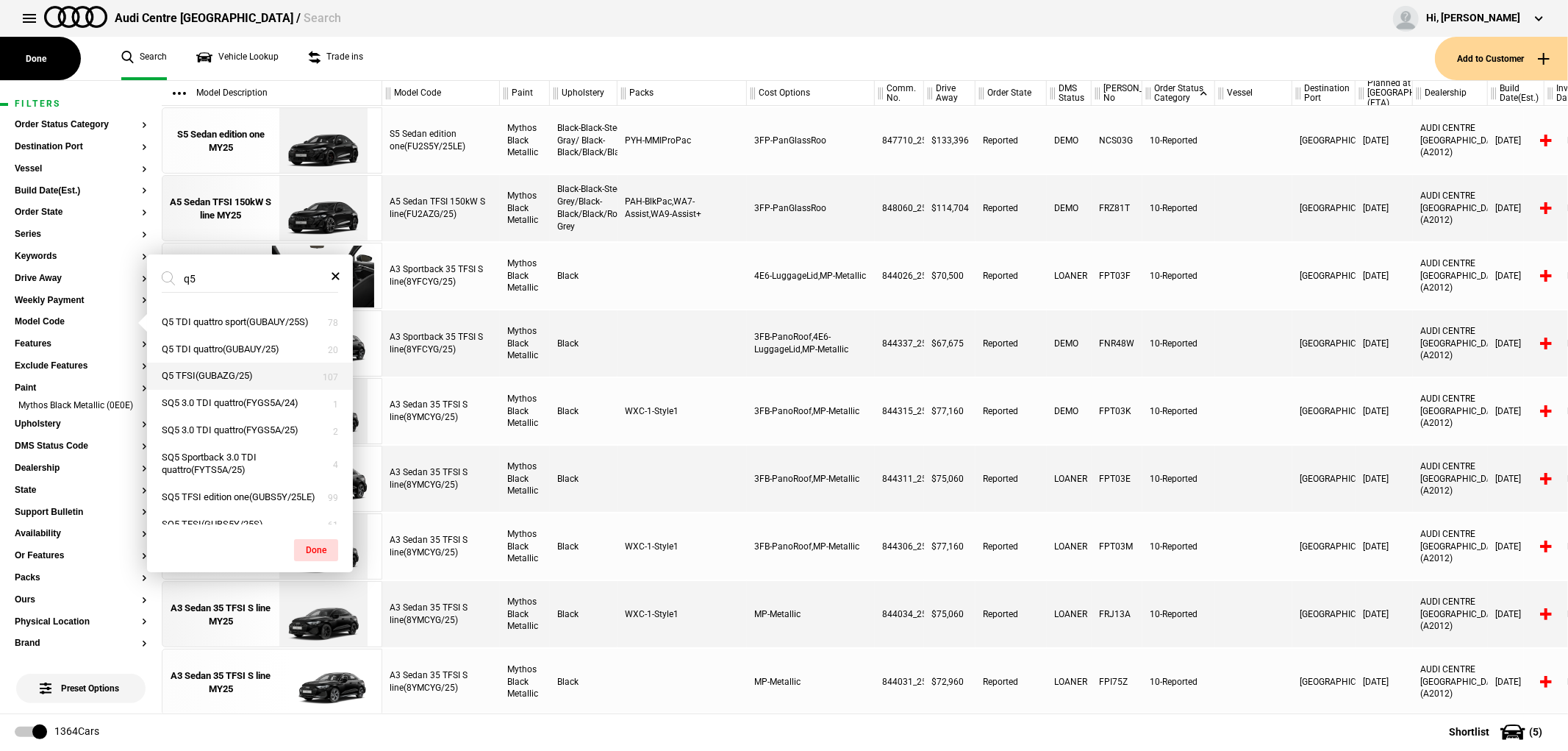
type input "q5"
click at [204, 386] on button "Q5 TFSI(GUBAZG/25)" at bounding box center [250, 376] width 206 height 27
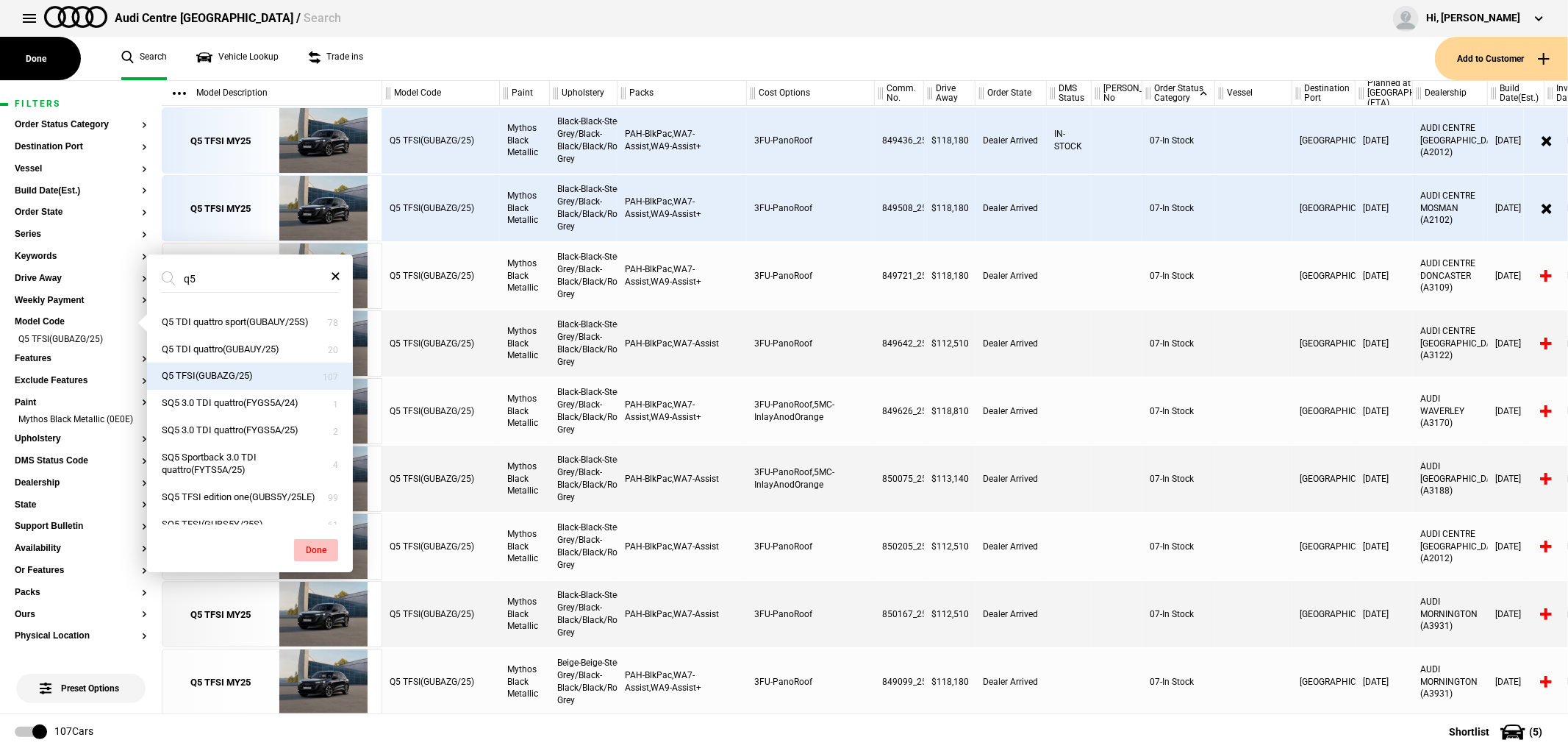
click at [300, 554] on button "Done" at bounding box center [316, 550] width 44 height 22
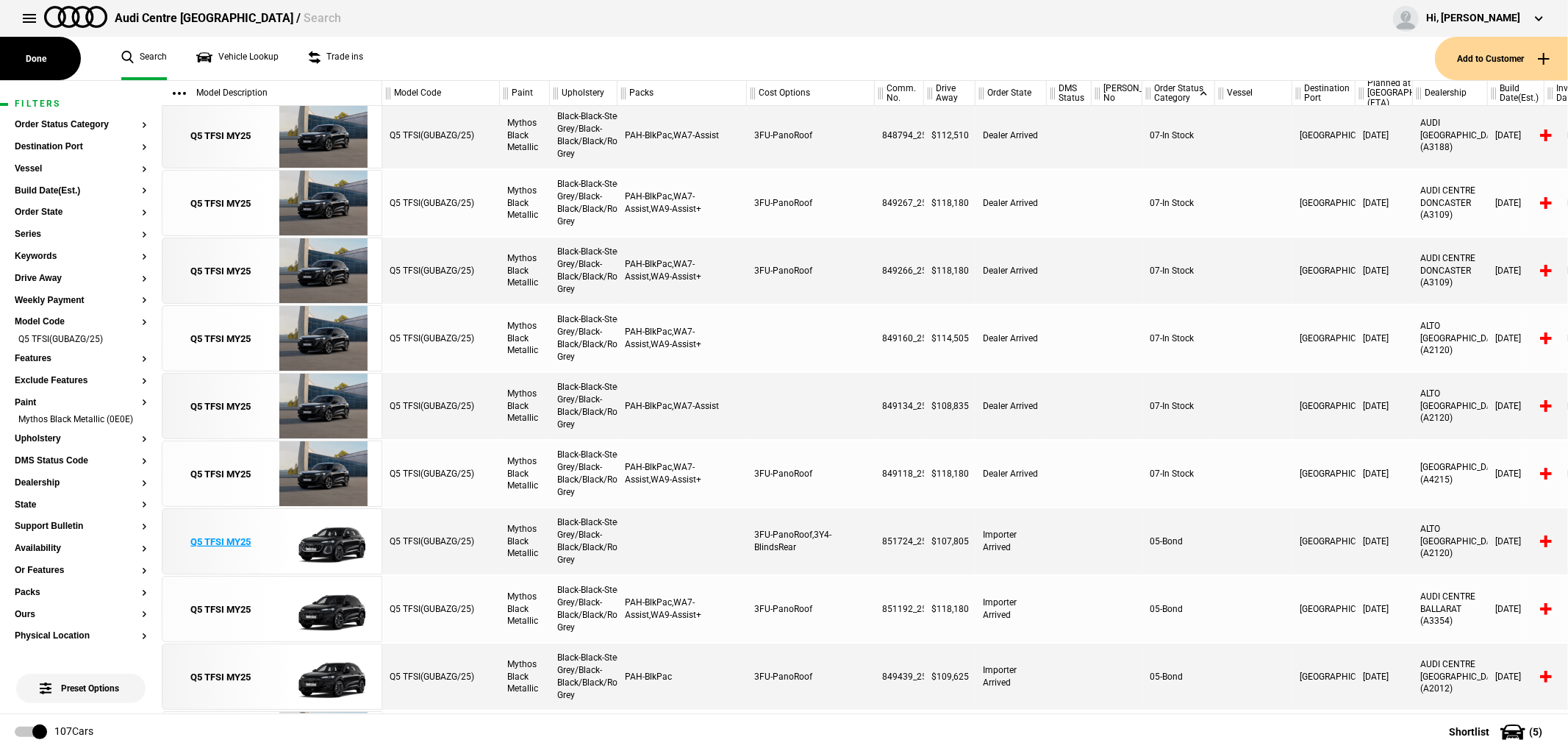
click at [225, 541] on div "Q5 TFSI MY25" at bounding box center [221, 542] width 61 height 13
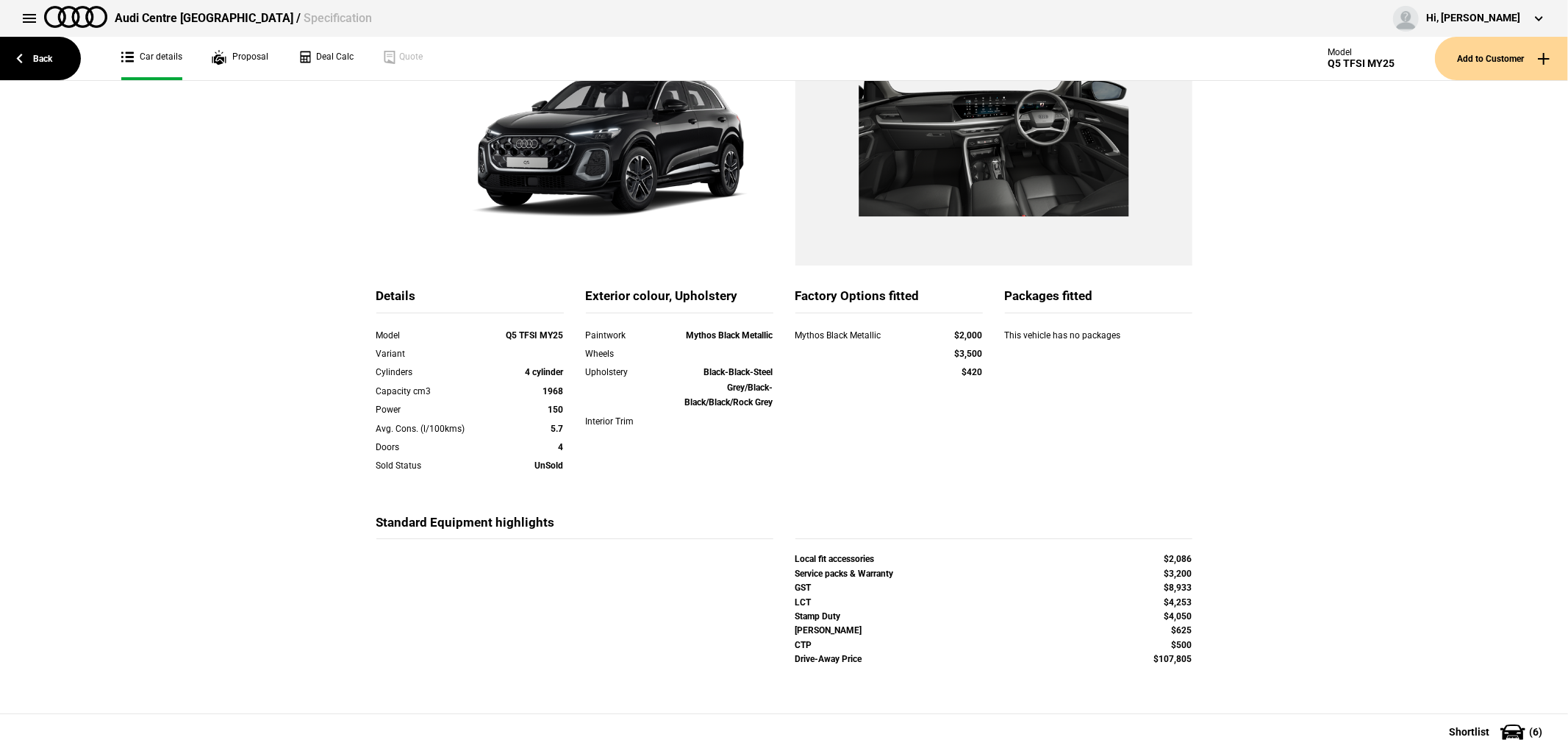
click at [149, 623] on div "Details Model Q5 TFSI MY25 Variant Cylinders 4 cylinder Capacity cm3 1968 Power…" at bounding box center [784, 353] width 1568 height 704
click at [59, 52] on link "Back" at bounding box center [40, 59] width 81 height 44
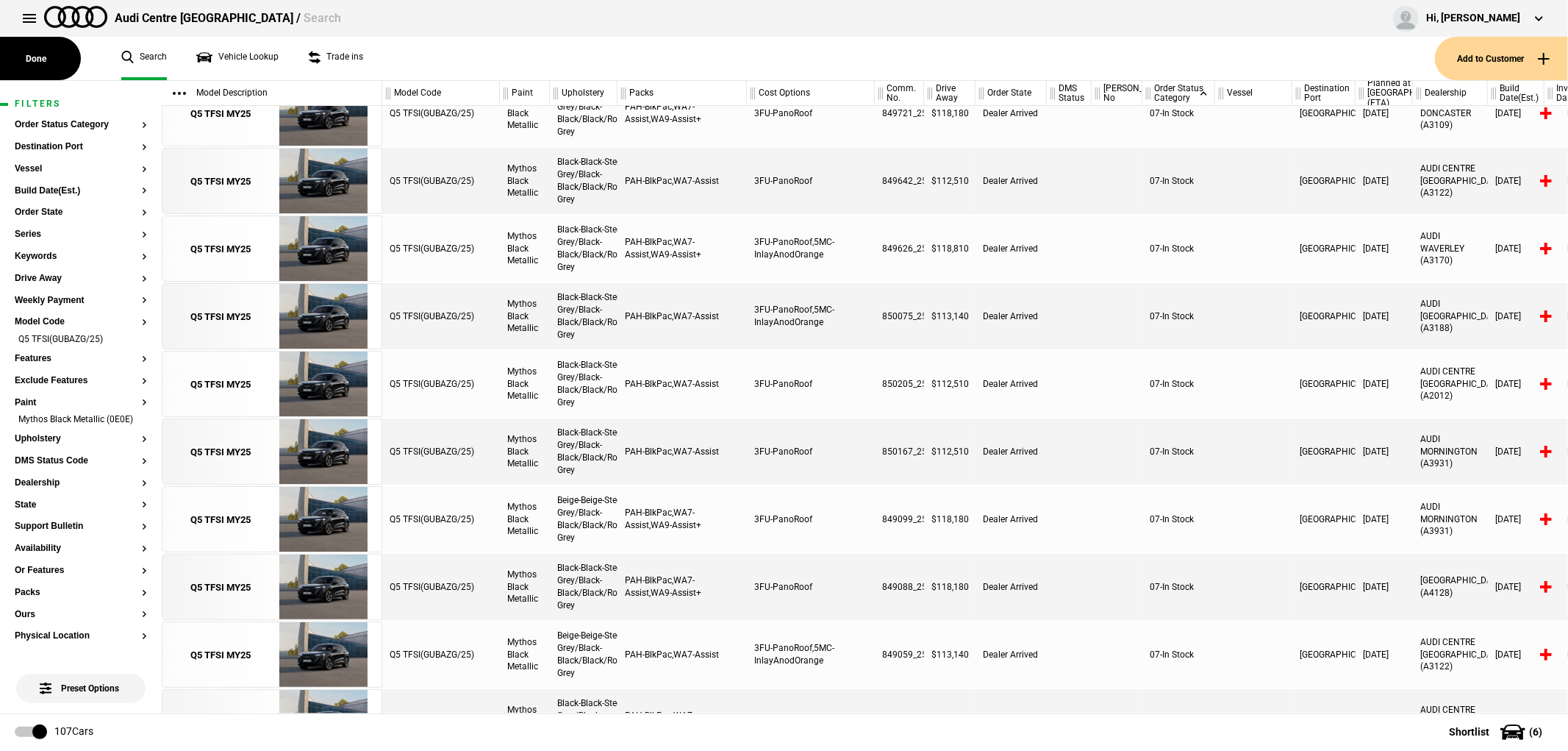
scroll to position [154, 0]
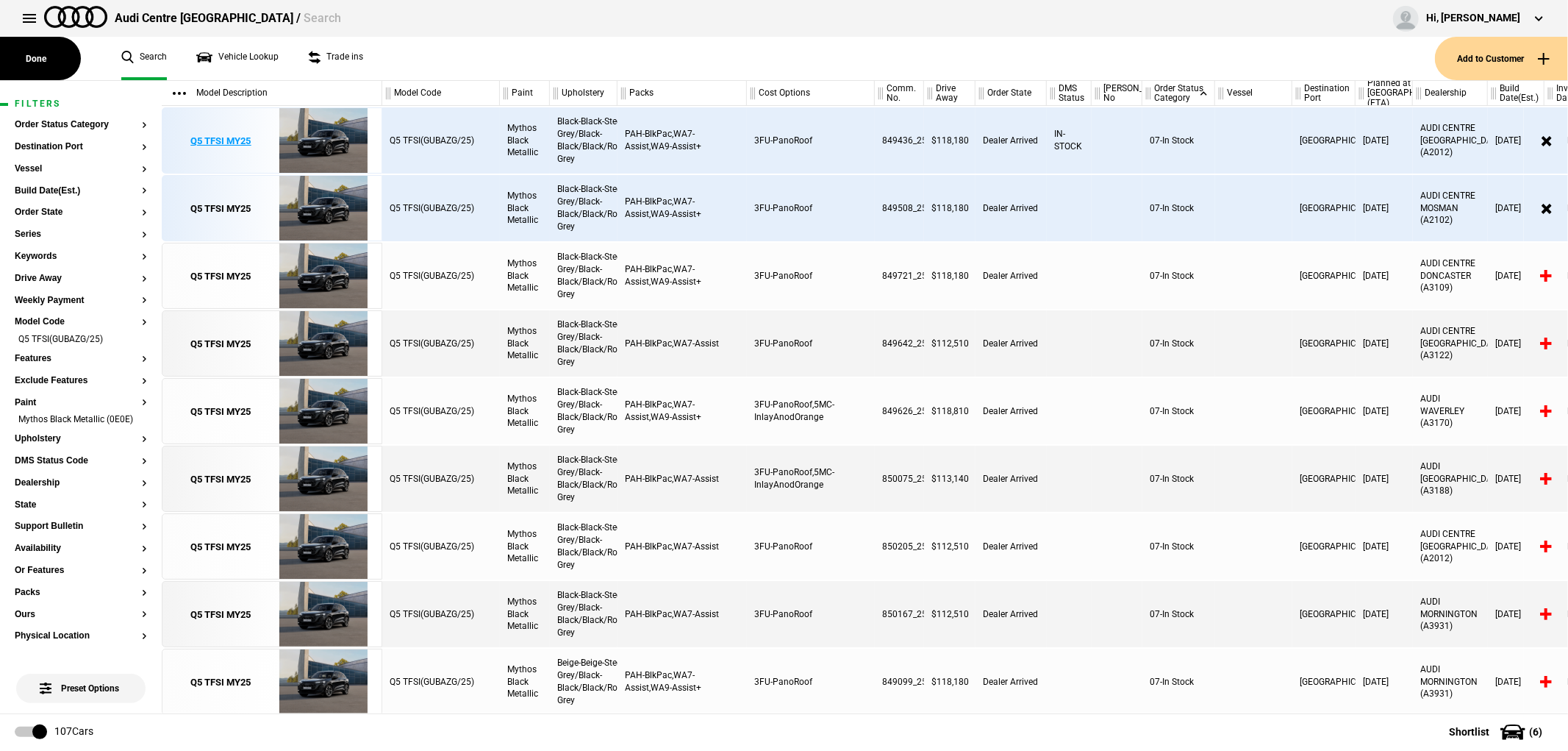
click at [232, 138] on div "Q5 TFSI MY25" at bounding box center [221, 140] width 61 height 13
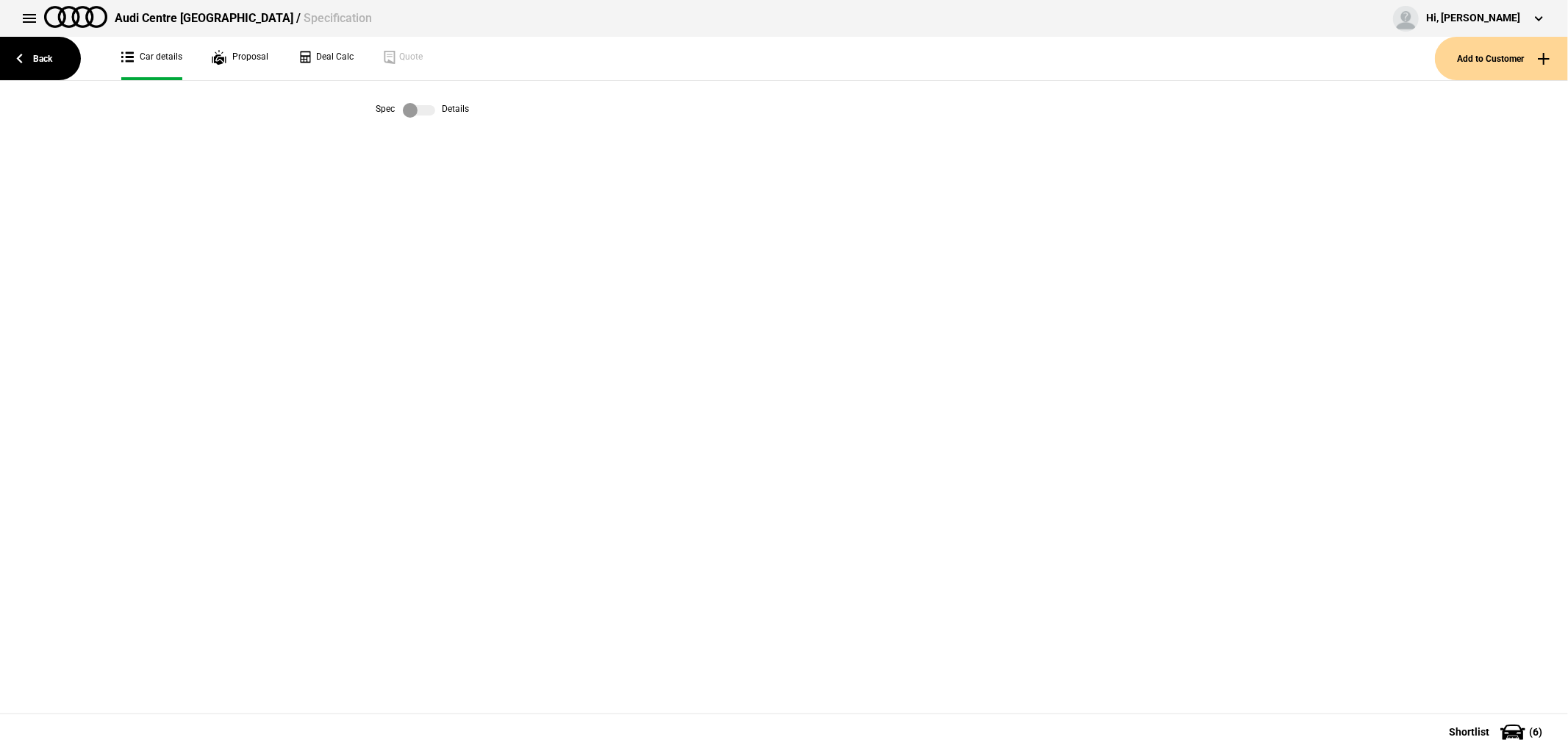
click at [407, 109] on label at bounding box center [419, 110] width 32 height 15
click at [54, 50] on link "Back" at bounding box center [40, 59] width 81 height 44
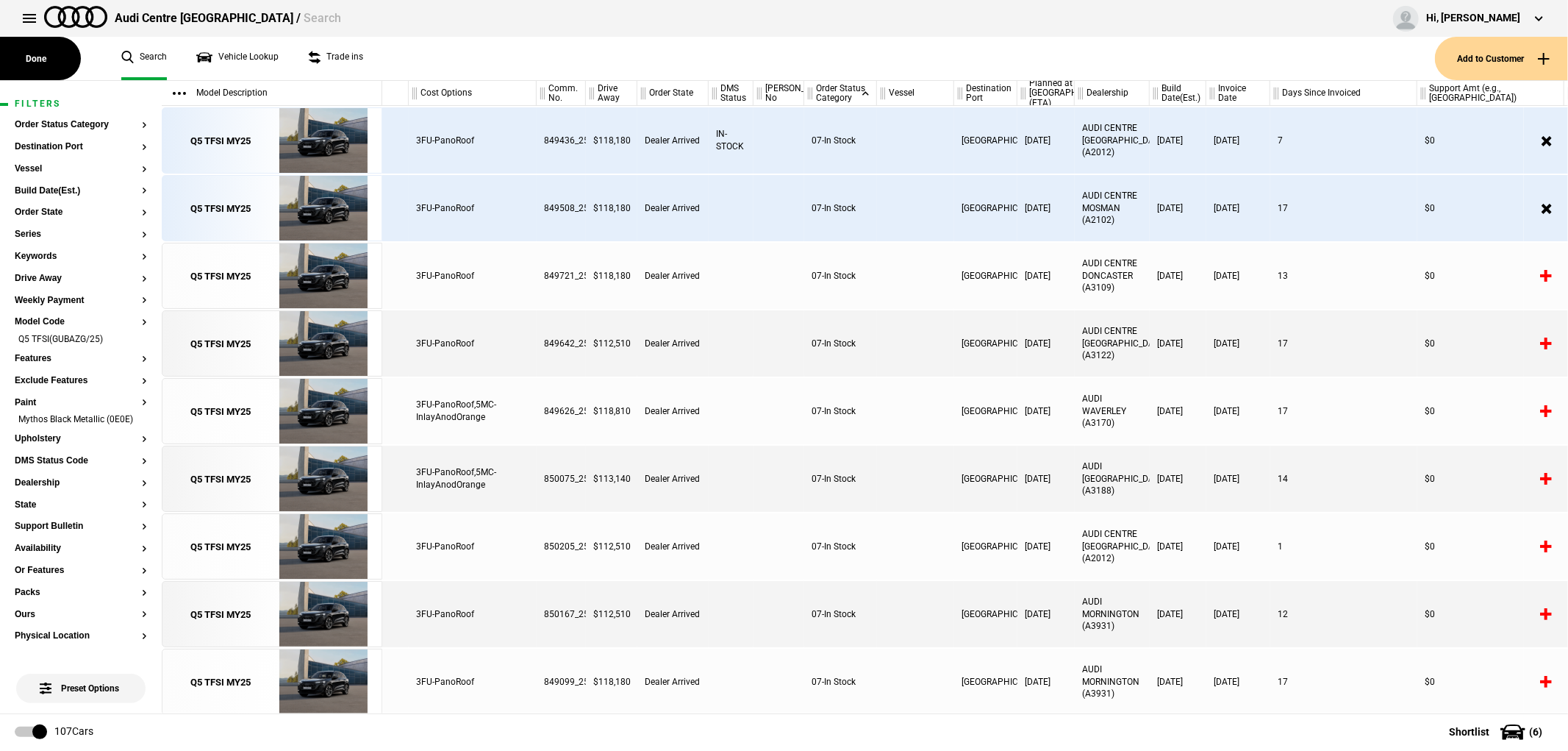
scroll to position [0, 338]
click at [249, 547] on div "Q5 TFSI MY25" at bounding box center [221, 547] width 61 height 13
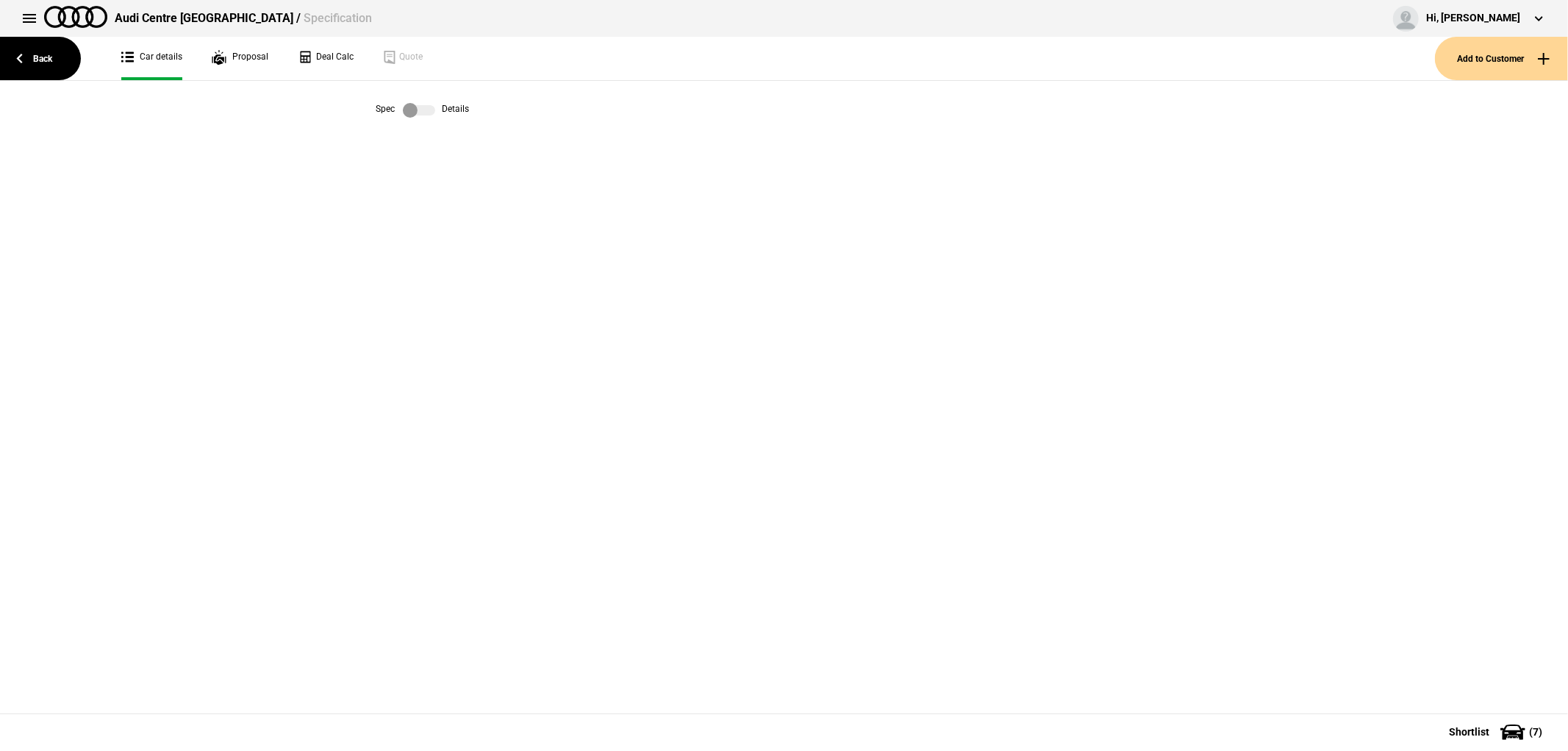
click at [424, 108] on label at bounding box center [419, 110] width 32 height 15
click at [52, 62] on link "Back" at bounding box center [40, 59] width 81 height 44
click at [240, 60] on link "Vehicle Lookup" at bounding box center [237, 59] width 83 height 44
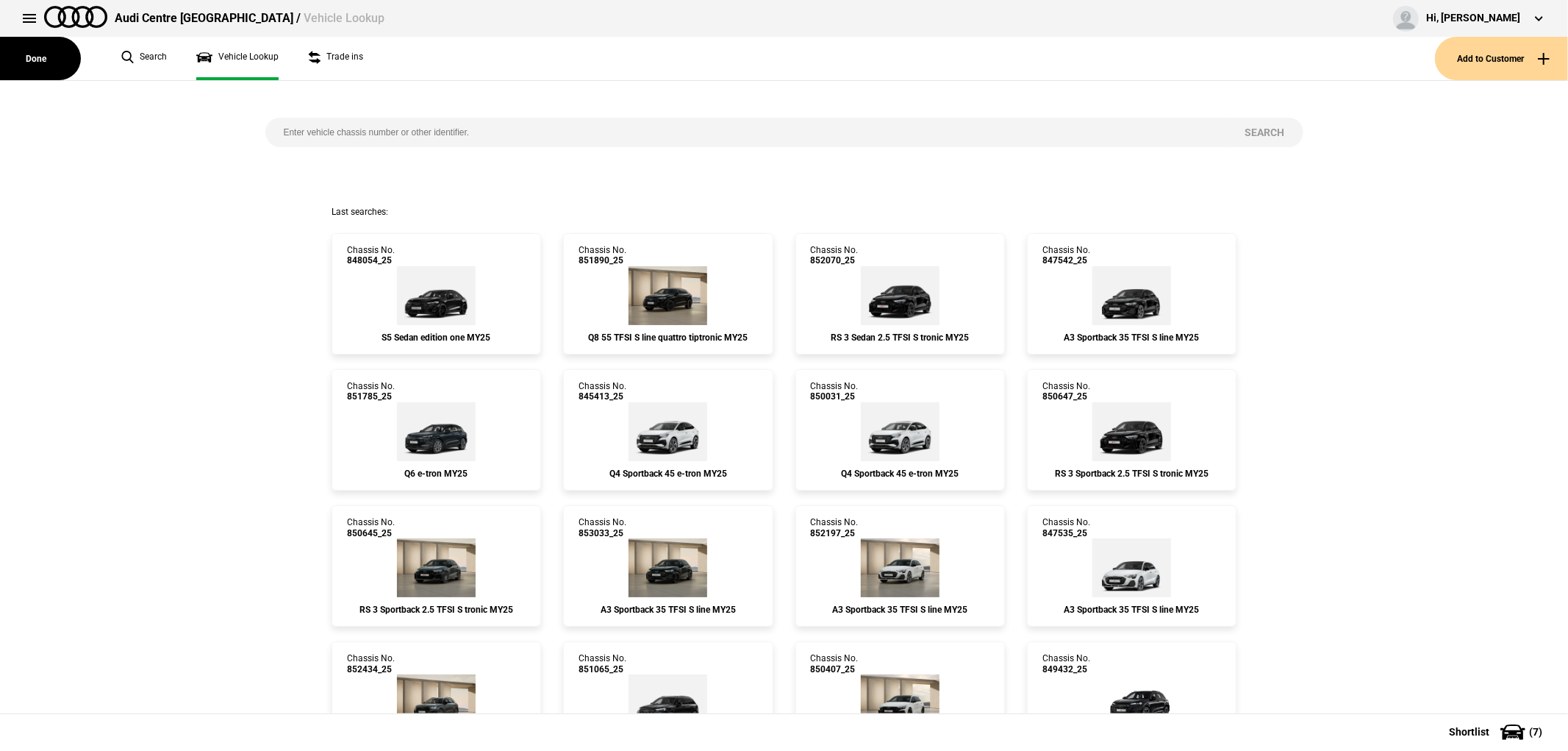
click at [349, 133] on input "search" at bounding box center [747, 132] width 962 height 30
type input "849508"
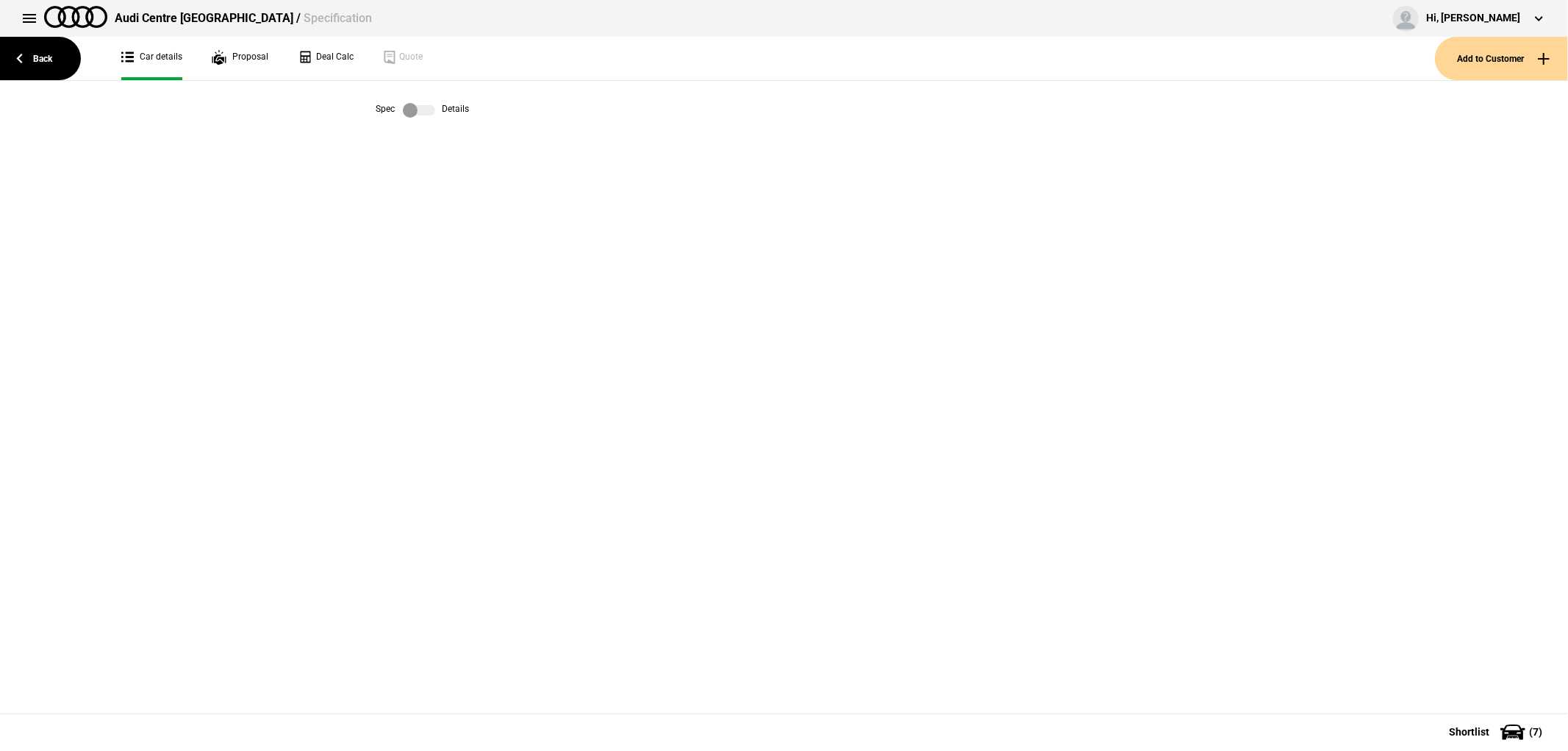
click at [426, 109] on label at bounding box center [419, 110] width 32 height 15
click at [414, 108] on label at bounding box center [419, 110] width 32 height 15
click at [26, 54] on link "Back" at bounding box center [40, 59] width 81 height 44
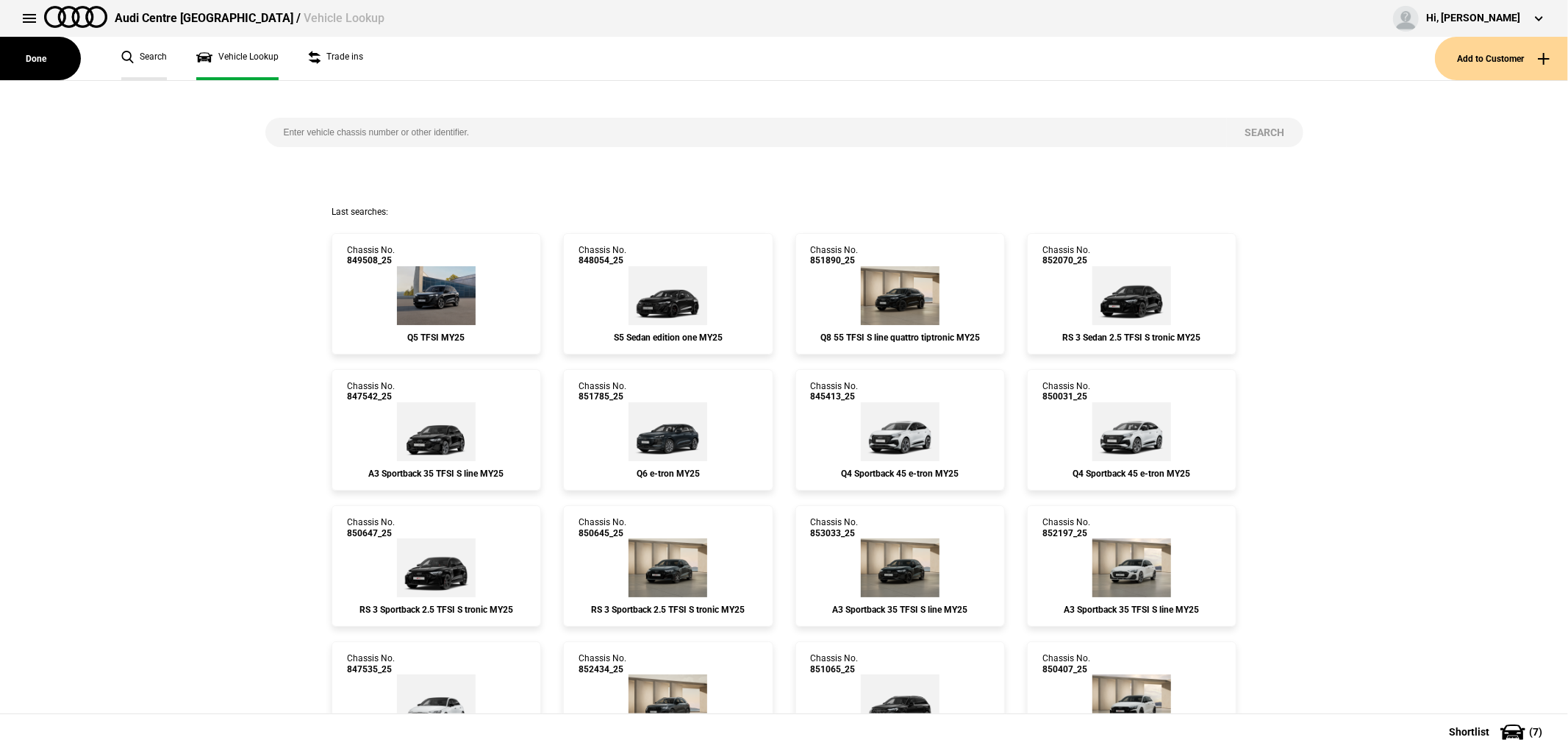
click at [142, 56] on link "Search" at bounding box center [144, 59] width 46 height 44
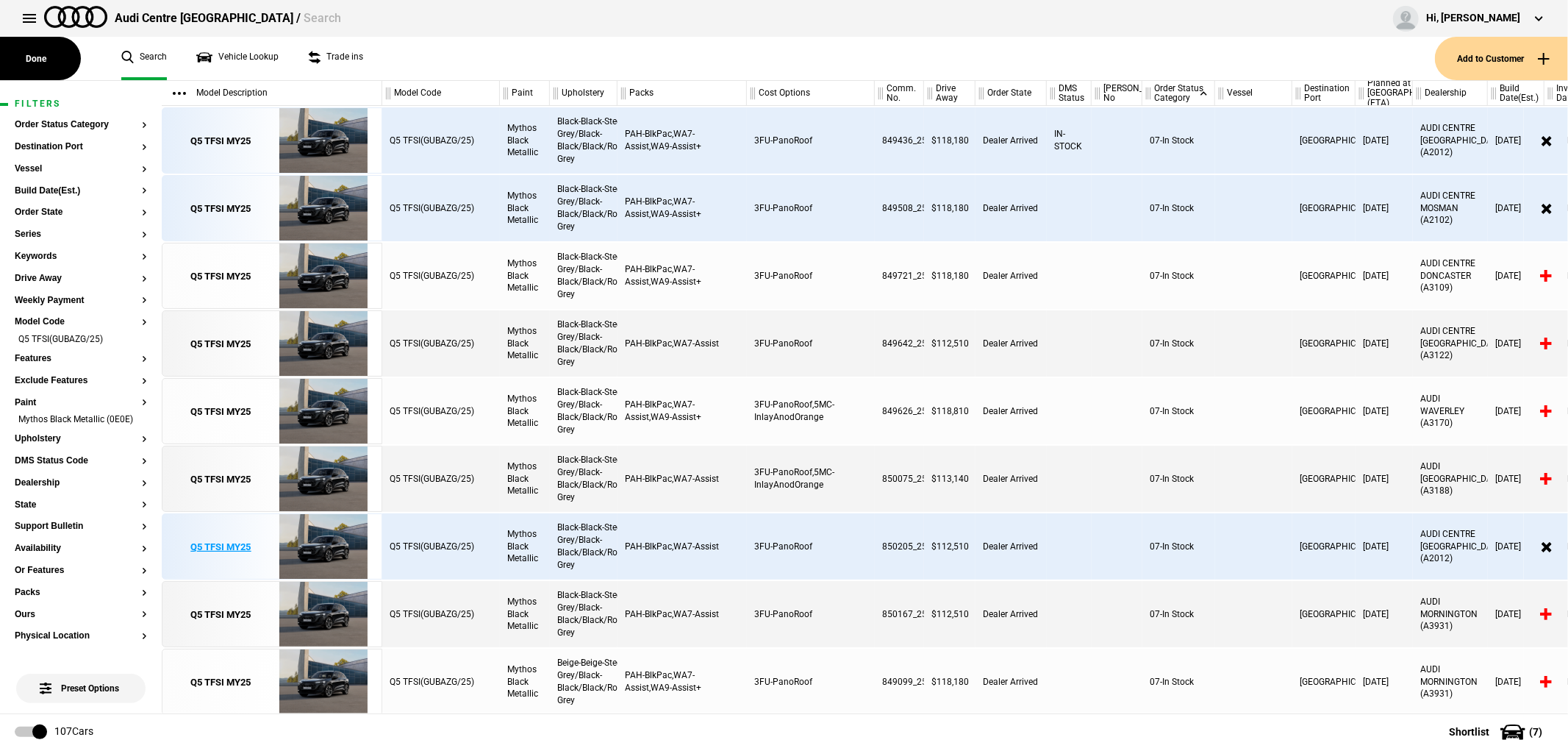
click at [207, 553] on div "Q5 TFSI MY25" at bounding box center [221, 547] width 61 height 13
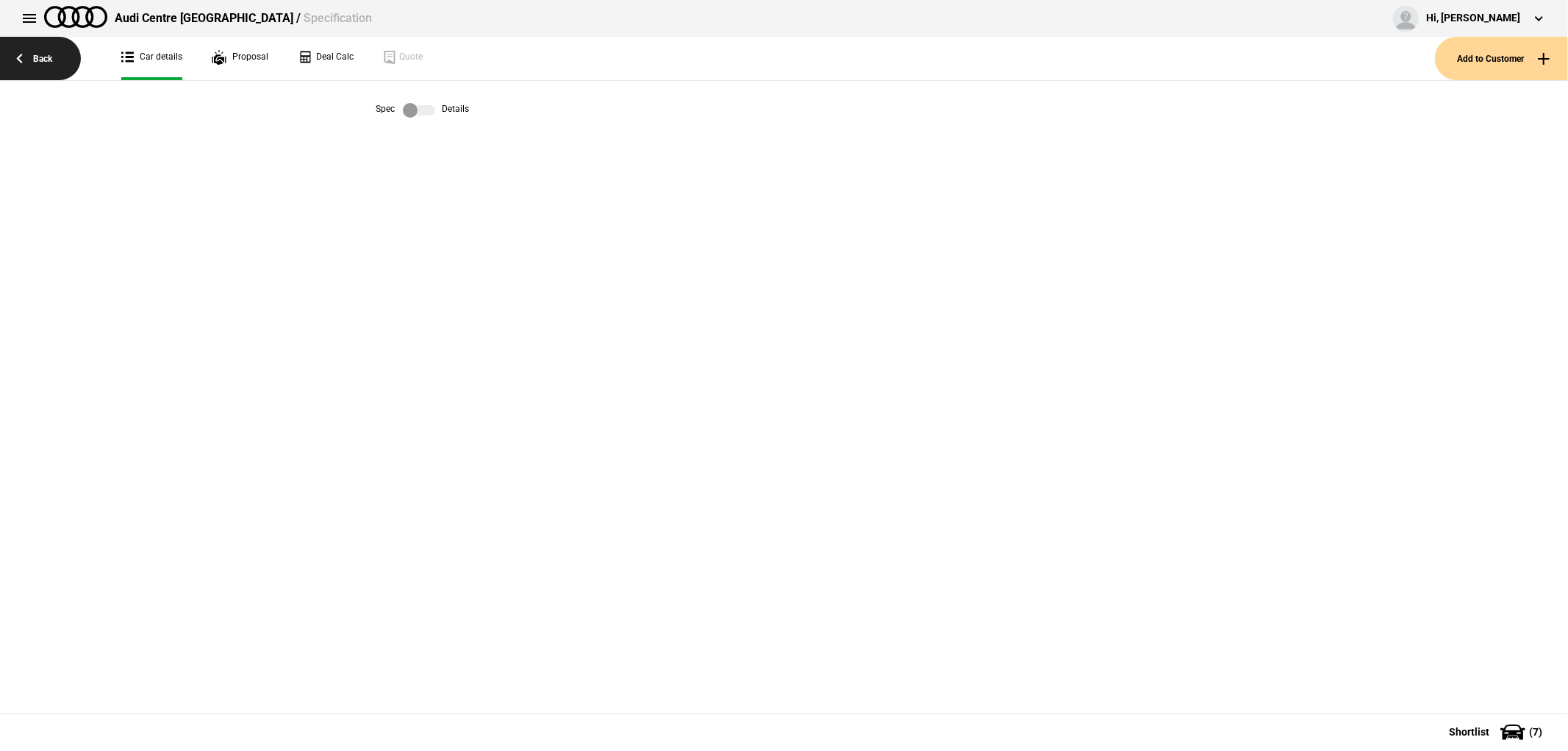
click at [18, 64] on link "Back" at bounding box center [40, 59] width 81 height 44
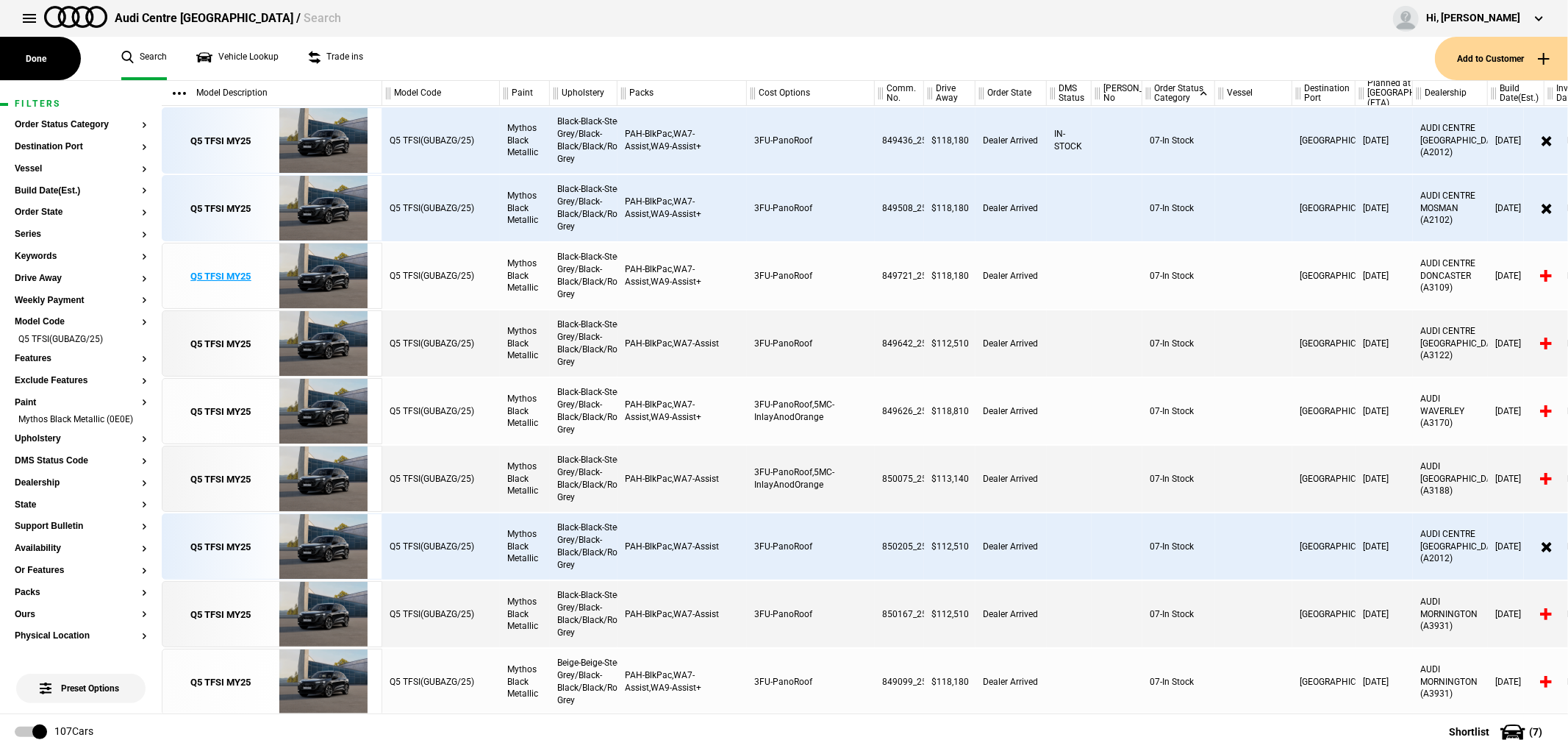
click at [215, 272] on div "Q5 TFSI MY25" at bounding box center [221, 276] width 61 height 13
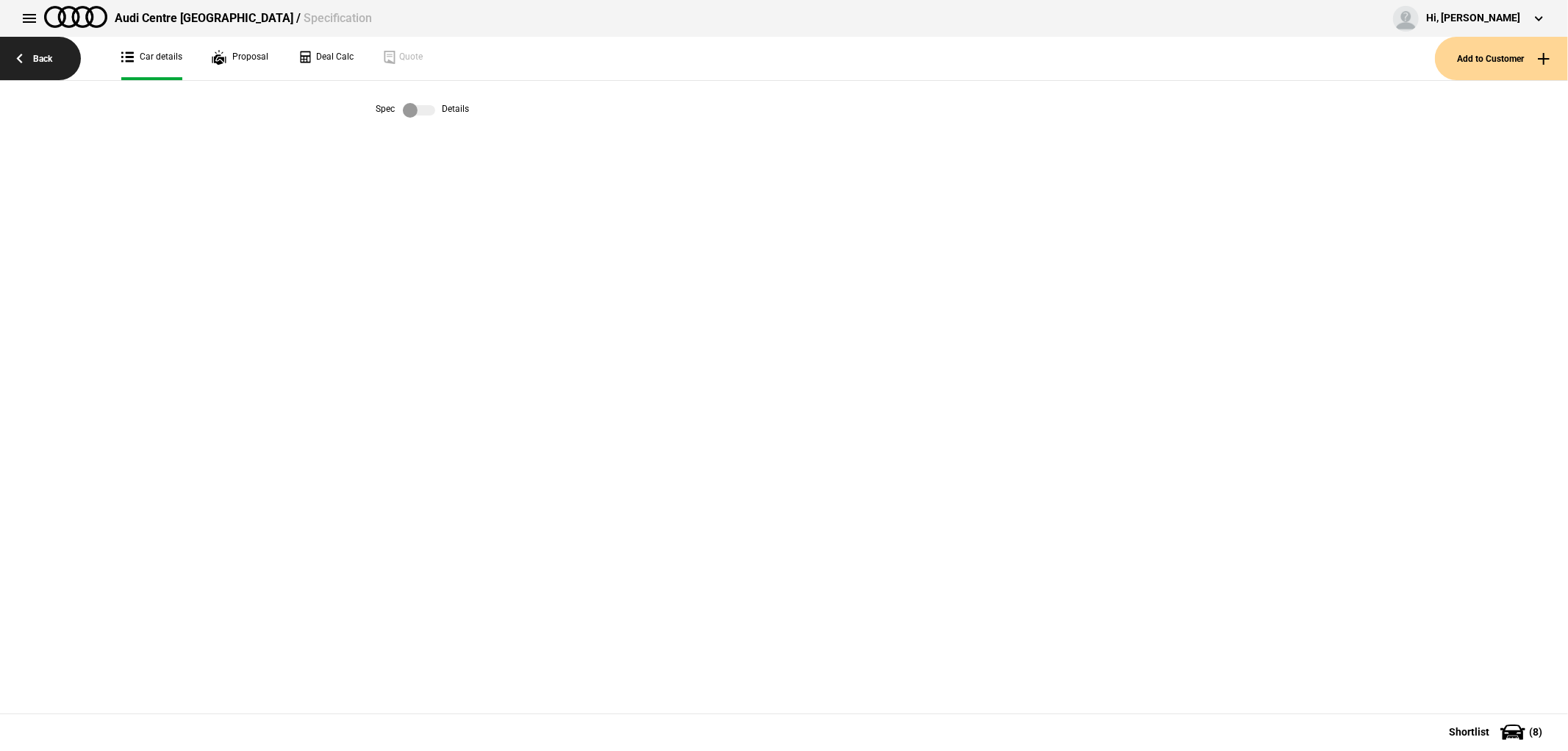
click at [31, 68] on link "Back" at bounding box center [40, 59] width 81 height 44
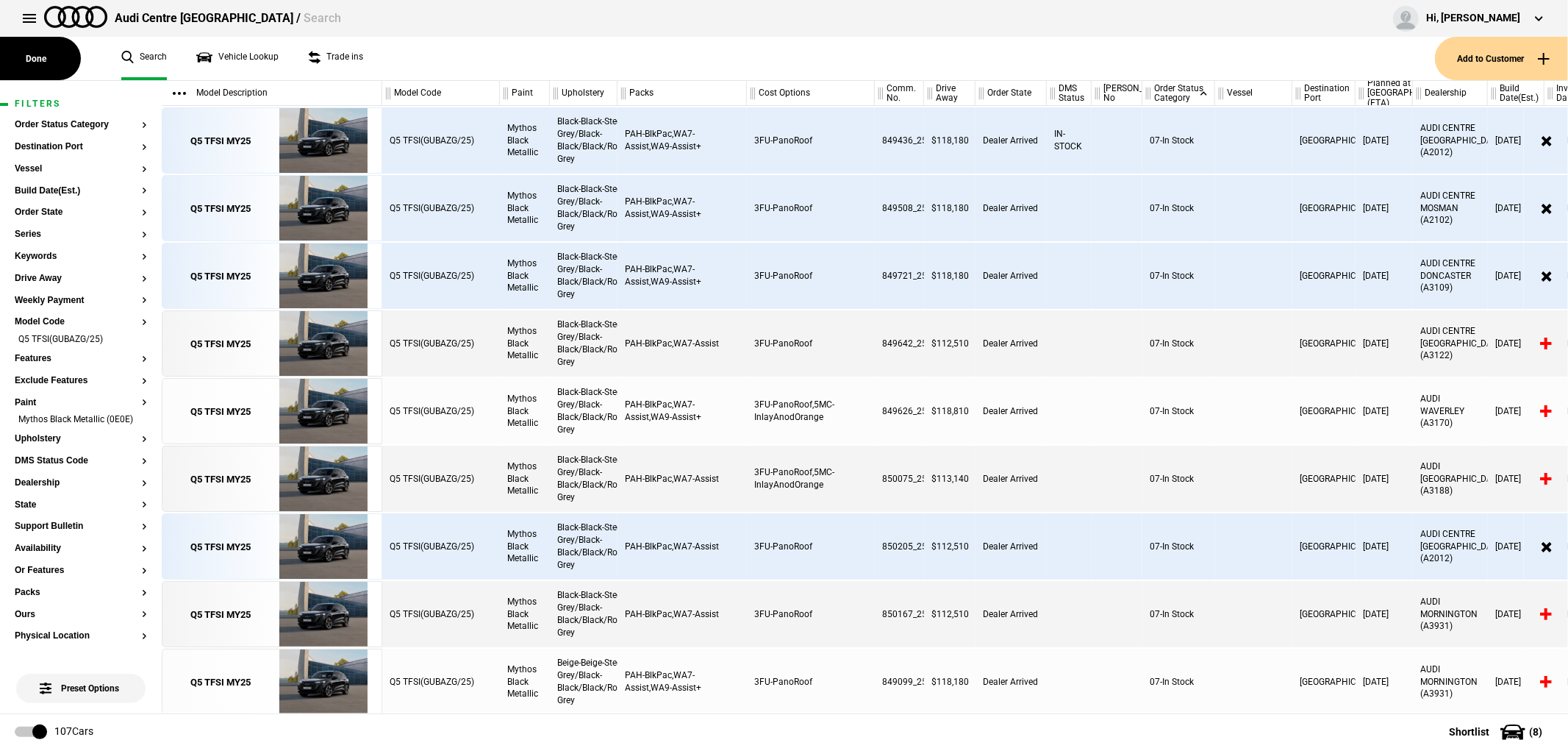
click at [560, 439] on div "Black-Black-Steel Grey/Black-Black/Black/Rock Grey" at bounding box center [583, 411] width 68 height 66
